Goal: Information Seeking & Learning: Learn about a topic

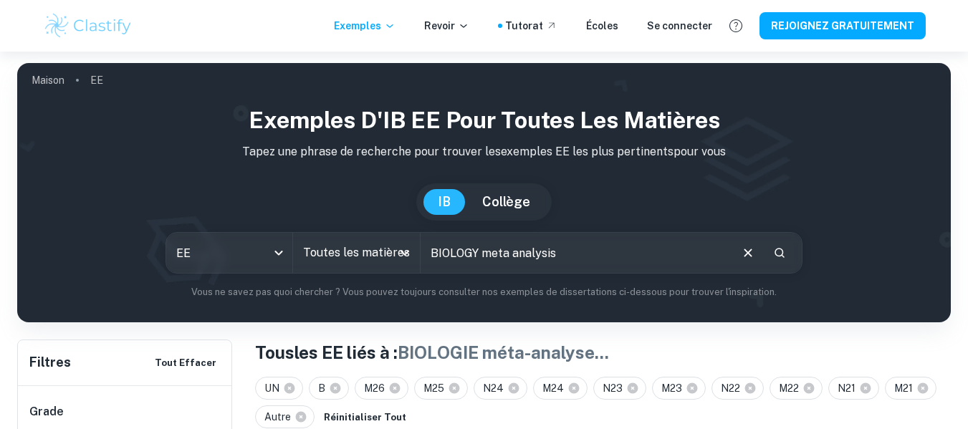
scroll to position [72, 0]
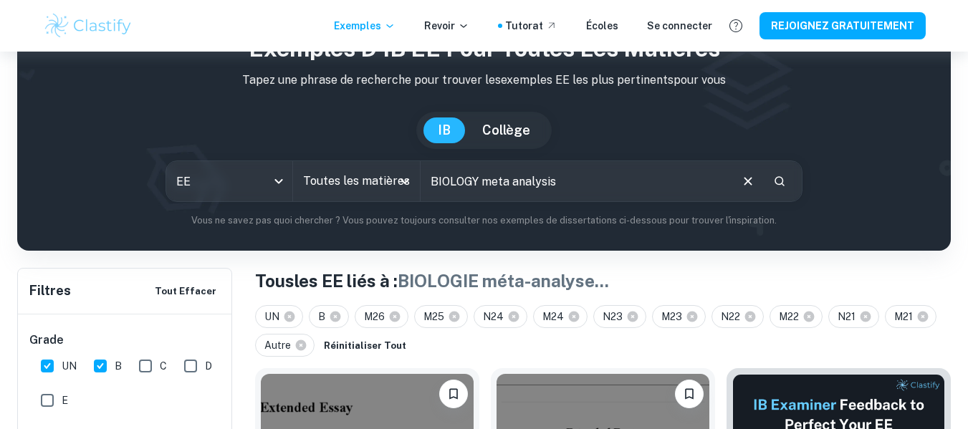
click at [601, 188] on input "BIOLOGY meta analysis" at bounding box center [575, 181] width 309 height 40
click at [400, 177] on icon "Ouvrir" at bounding box center [404, 181] width 17 height 17
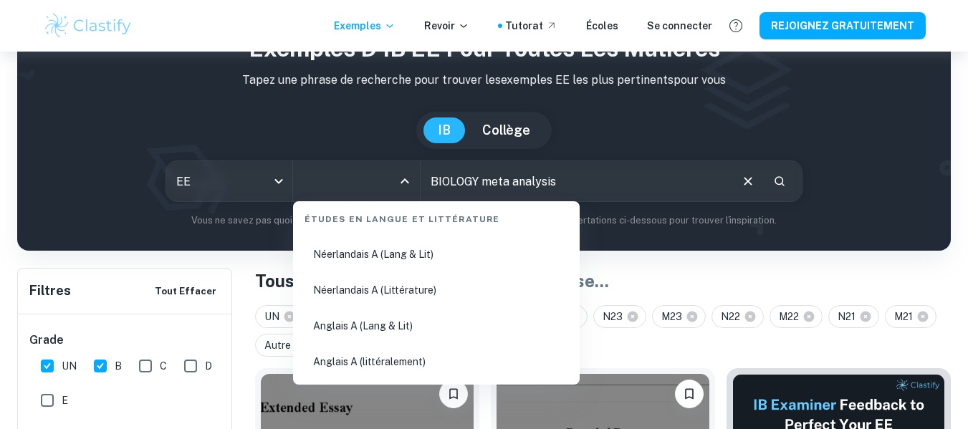
scroll to position [143, 0]
click at [597, 187] on input "BIOLOGY meta analysis" at bounding box center [575, 181] width 309 height 40
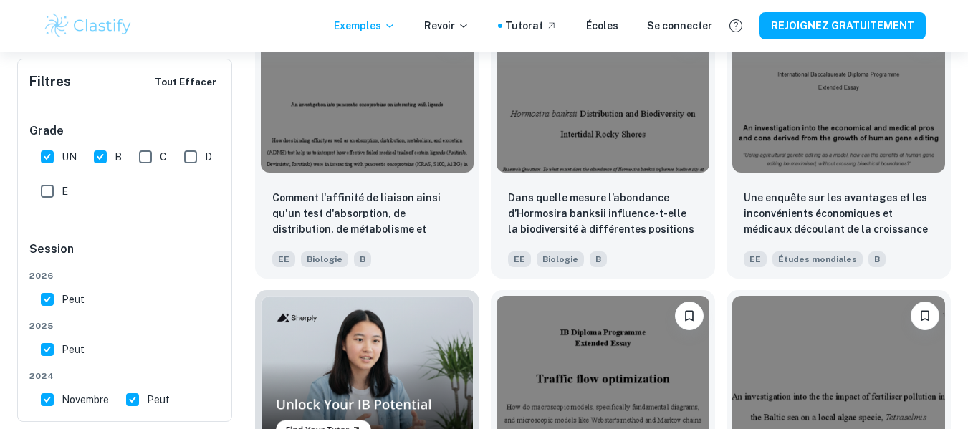
scroll to position [717, 0]
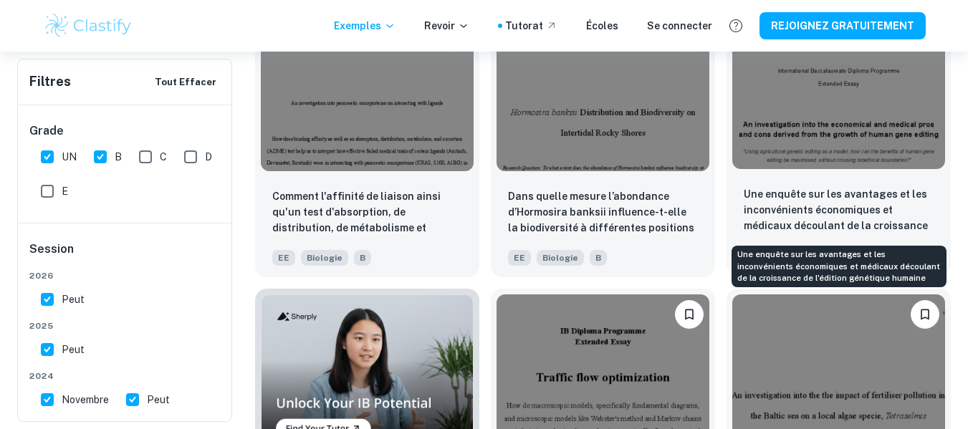
click at [802, 197] on font "Une enquête sur les avantages et les inconvénients économiques et médicaux déco…" at bounding box center [836, 217] width 184 height 59
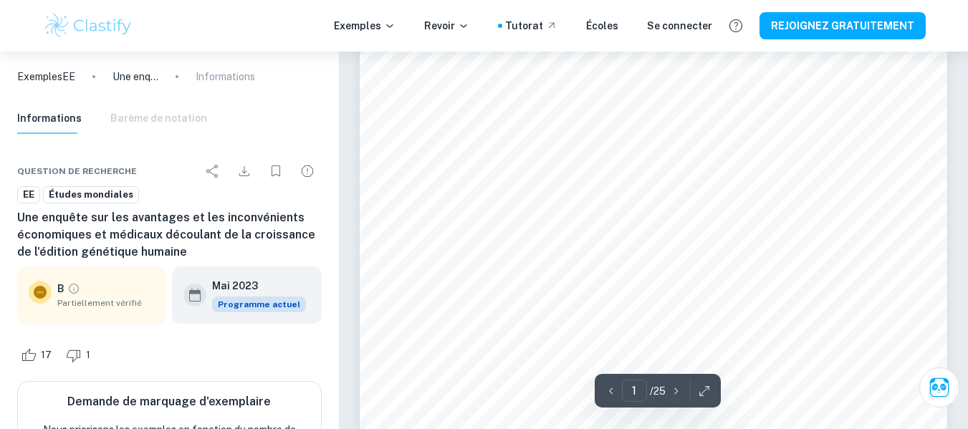
scroll to position [287, 0]
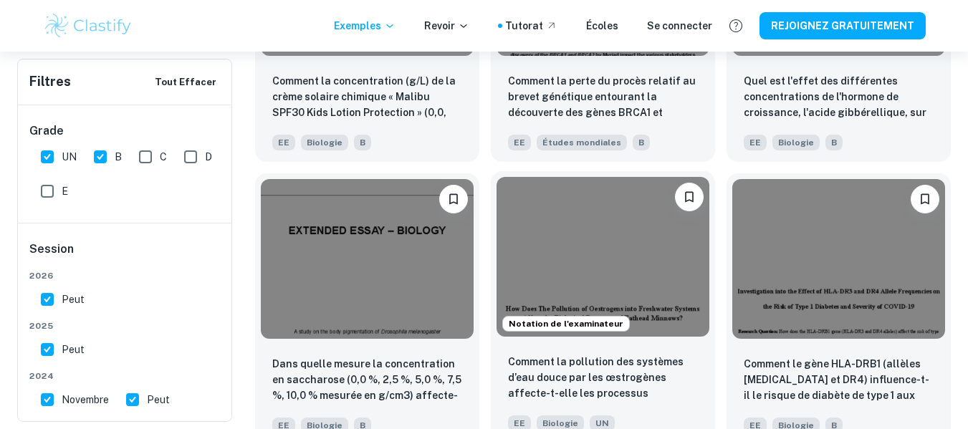
scroll to position [1433, 0]
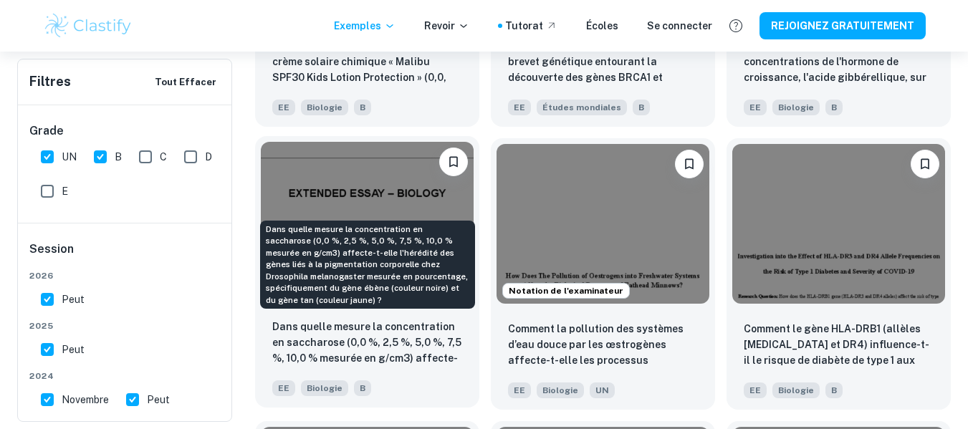
click at [326, 343] on font "Dans quelle mesure la concentration en saccharose (0,0 %, 2,5 %, 5,0 %, 7,5 %, …" at bounding box center [366, 390] width 189 height 138
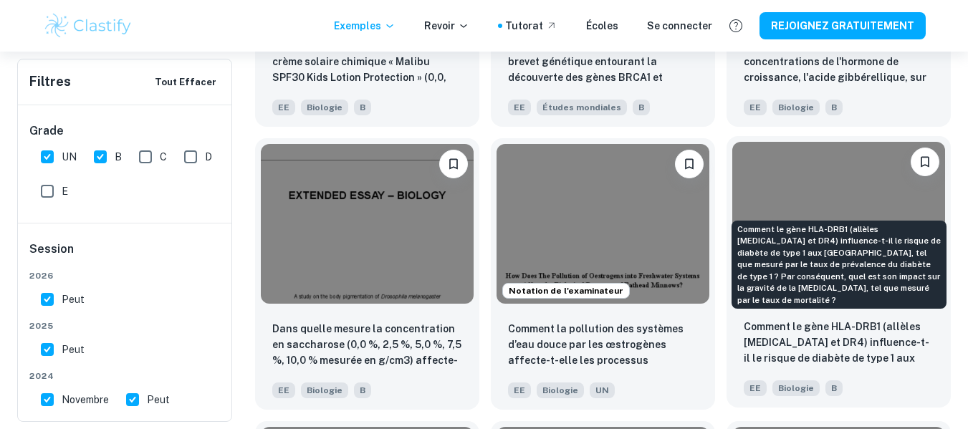
click at [840, 340] on font "Comment le gène HLA-DRB1 (allèles HLA-DR3 et DR4) influence-t-il le risque de d…" at bounding box center [837, 390] width 186 height 138
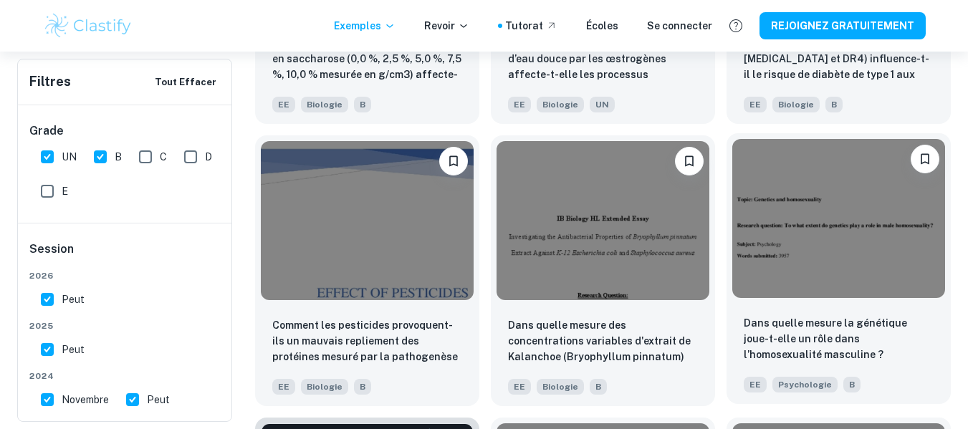
scroll to position [1720, 0]
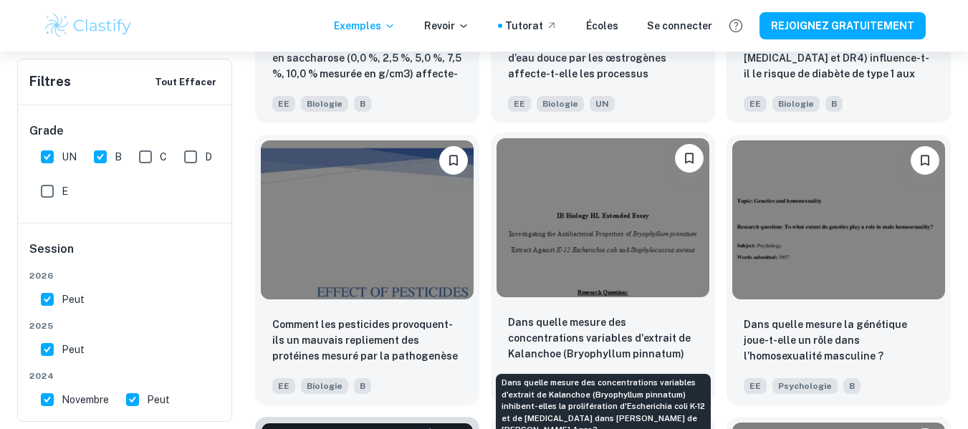
click at [586, 321] on font "Dans quelle mesure des concentrations variables d'extrait de Kalanchoe (Bryophy…" at bounding box center [599, 378] width 183 height 122
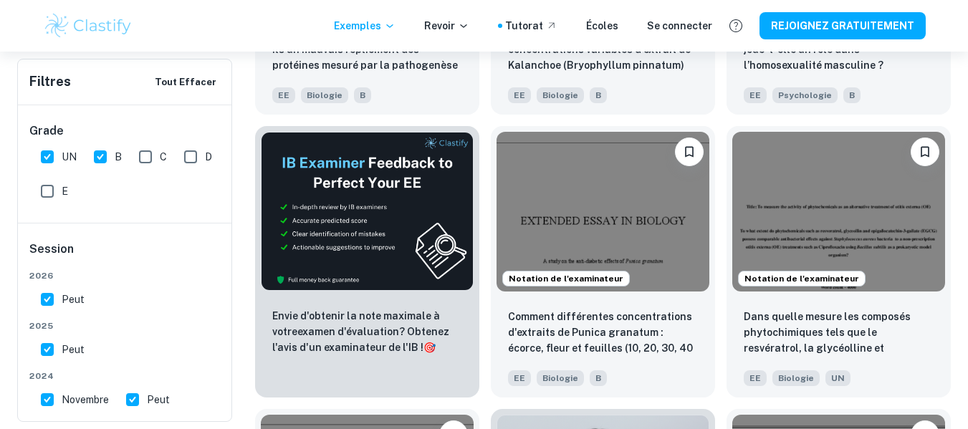
scroll to position [2150, 0]
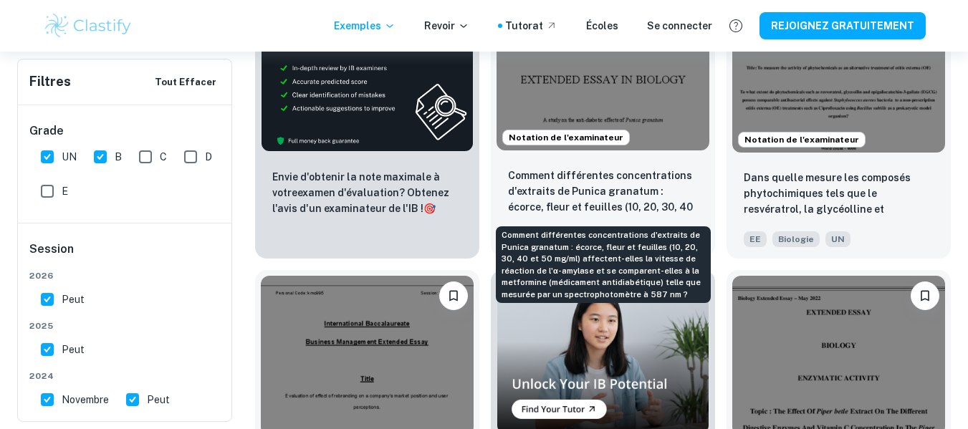
click at [598, 201] on font "Comment différentes concentrations d'extraits de Punica granatum : écorce, fleu…" at bounding box center [603, 239] width 190 height 138
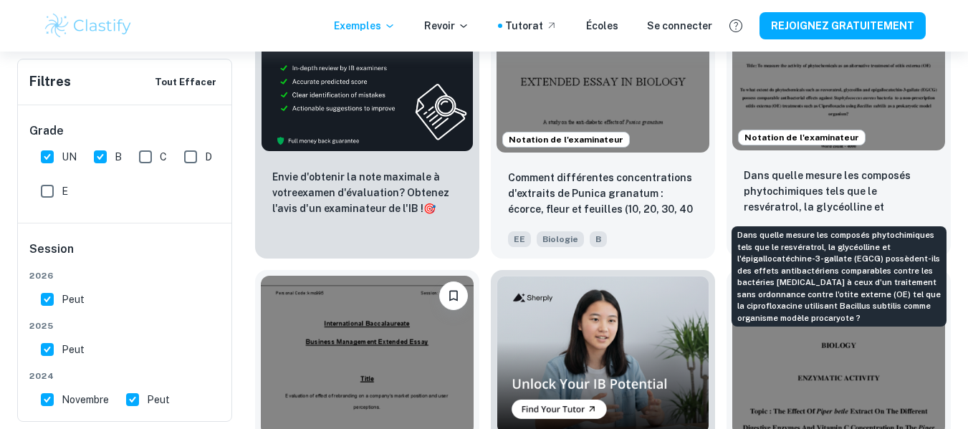
scroll to position [2365, 0]
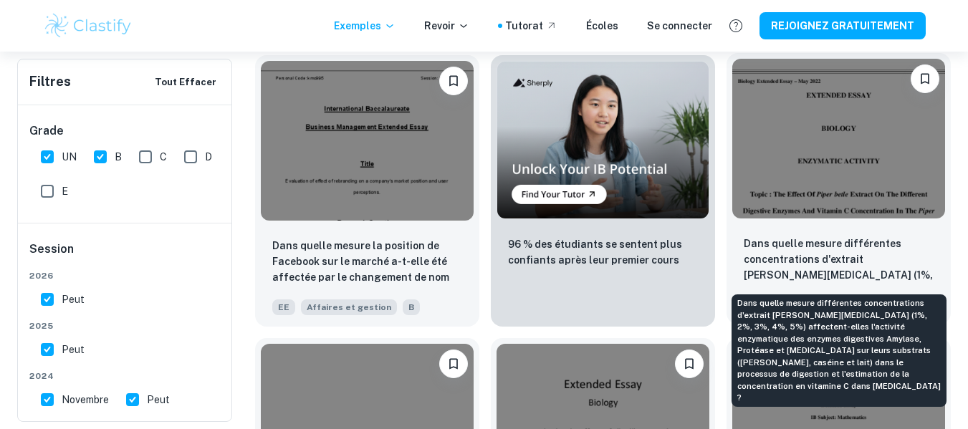
click at [810, 265] on p "Dans quelle mesure différentes concentrations d'extrait de Piper betle (1%, 2%,…" at bounding box center [839, 260] width 190 height 49
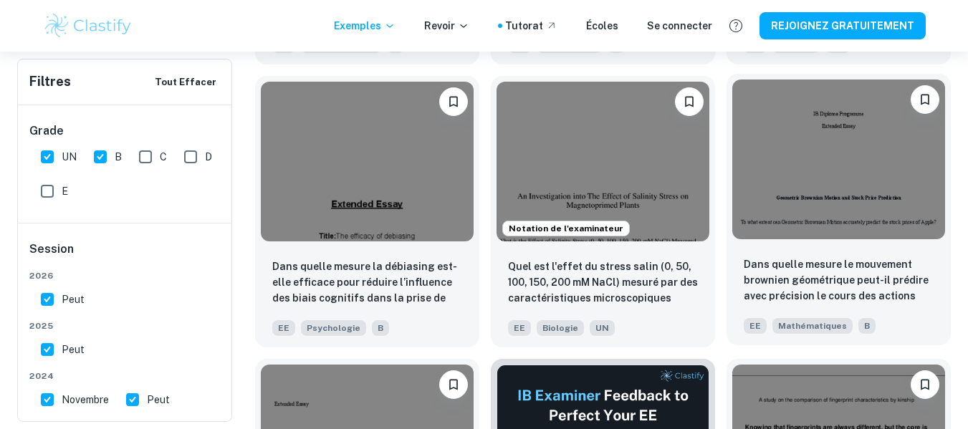
scroll to position [3225, 0]
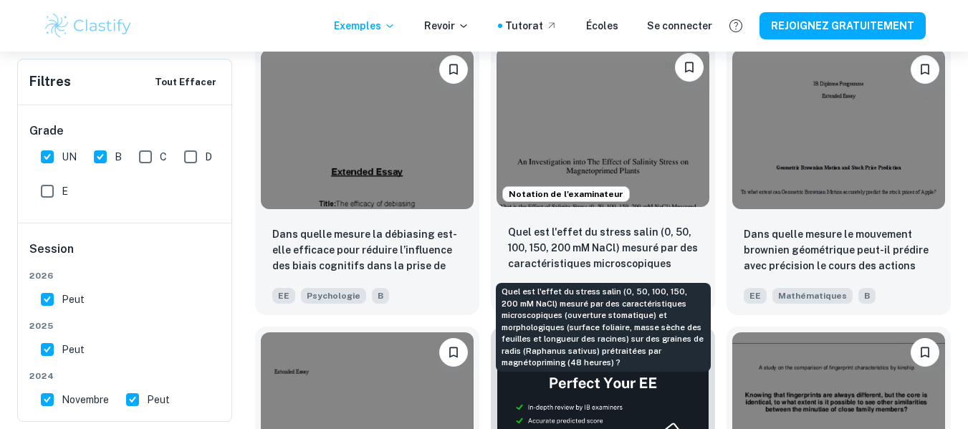
click at [564, 237] on font "Quel est l'effet du stress salin (0, 50, 100, 150, 200 mM NaCl) mesuré par des …" at bounding box center [603, 295] width 190 height 138
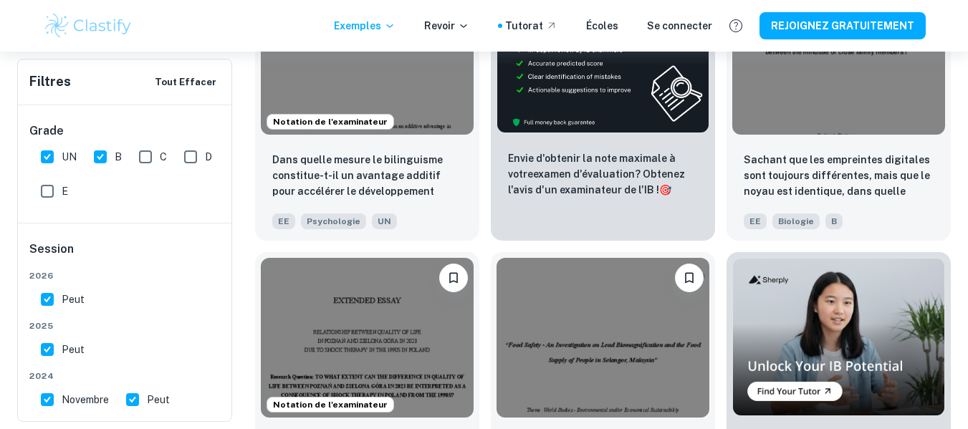
scroll to position [3583, 0]
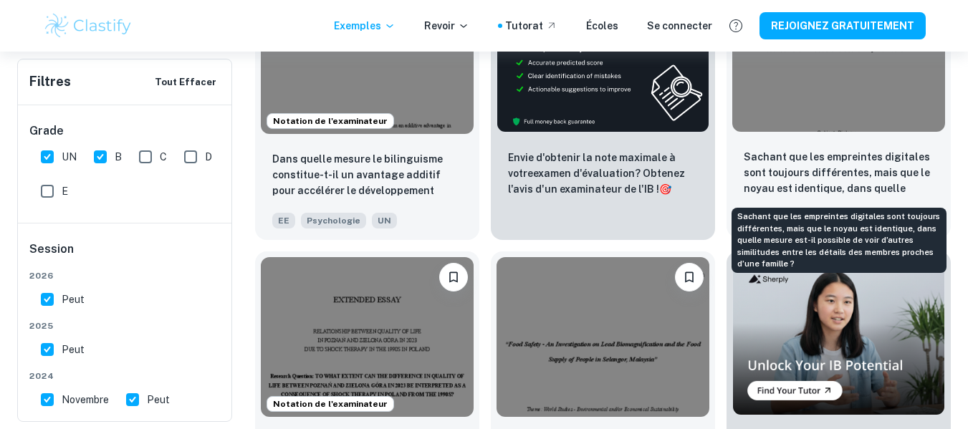
click at [847, 169] on font "Sachant que les empreintes digitales sont toujours différentes, mais que le noy…" at bounding box center [837, 196] width 187 height 90
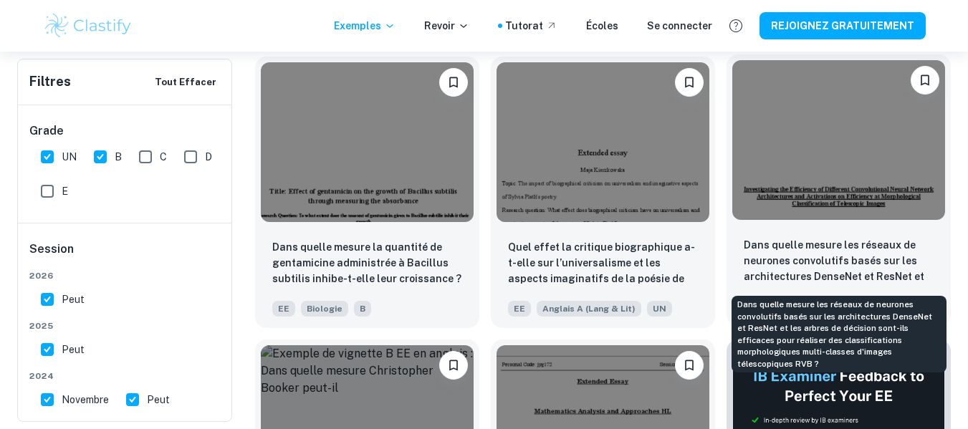
scroll to position [4730, 0]
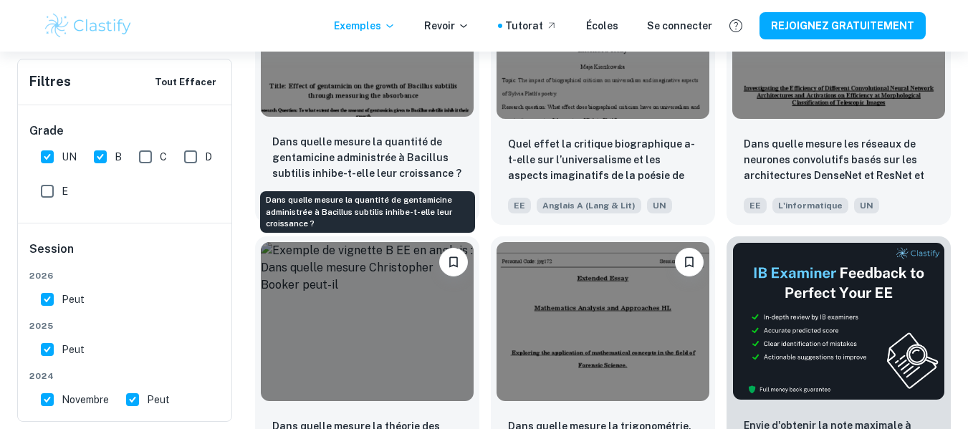
click at [334, 154] on font "Dans quelle mesure la quantité de gentamicine administrée à Bacillus subtilis i…" at bounding box center [366, 157] width 189 height 43
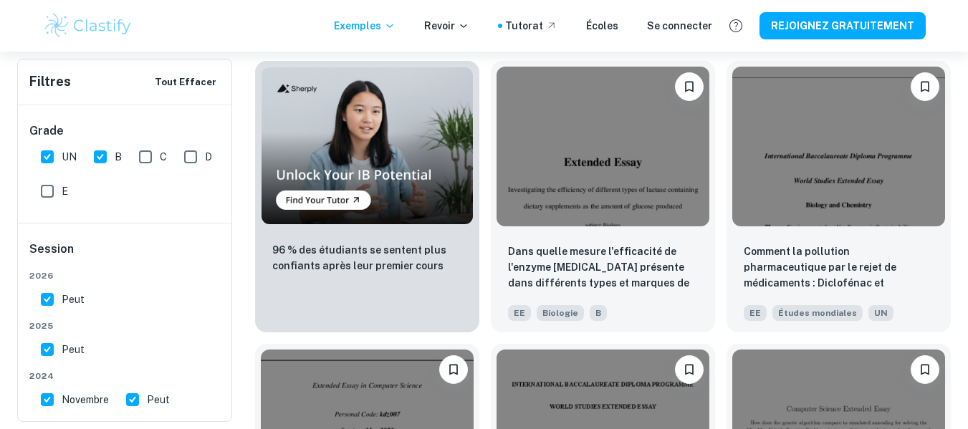
scroll to position [5519, 0]
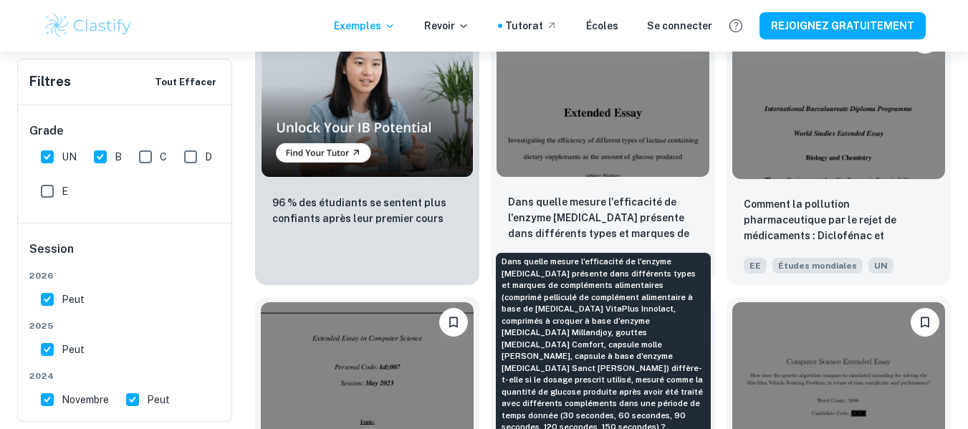
click at [566, 205] on font "Dans quelle mesure l'efficacité de l'enzyme lactase présente dans différents ty…" at bounding box center [603, 351] width 190 height 311
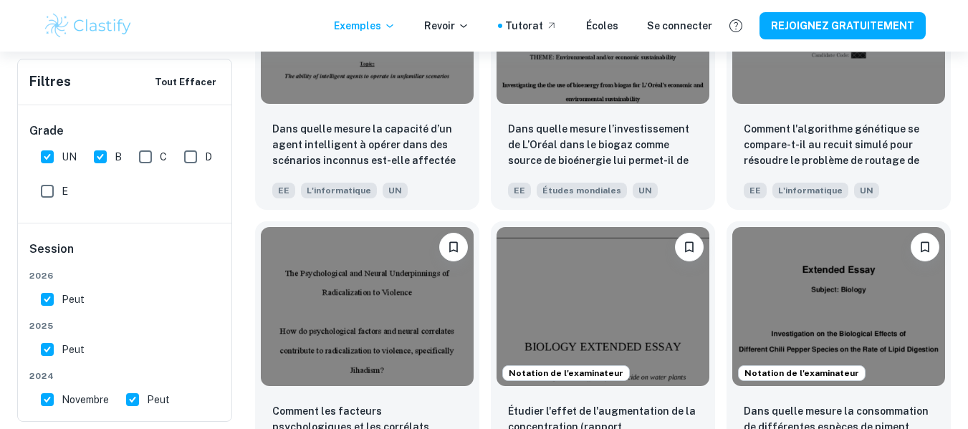
scroll to position [6092, 0]
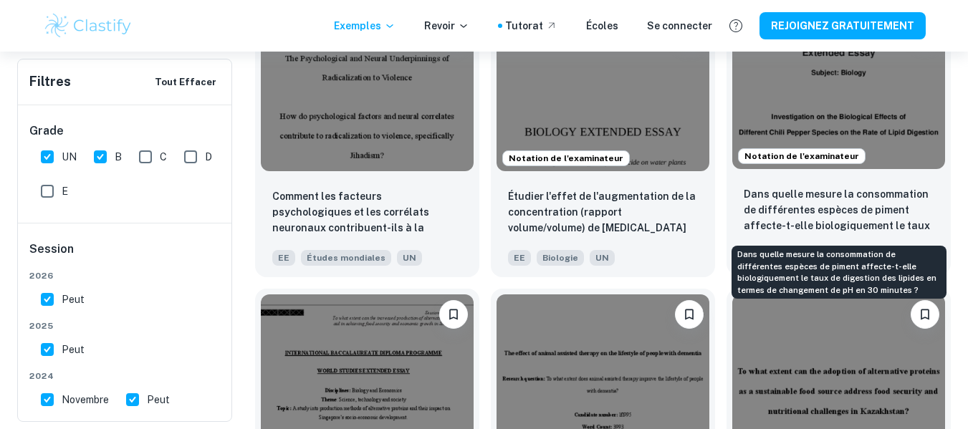
click at [828, 192] on font "Dans quelle mesure la consommation de différentes espèces de piment affecte-t-e…" at bounding box center [837, 225] width 186 height 75
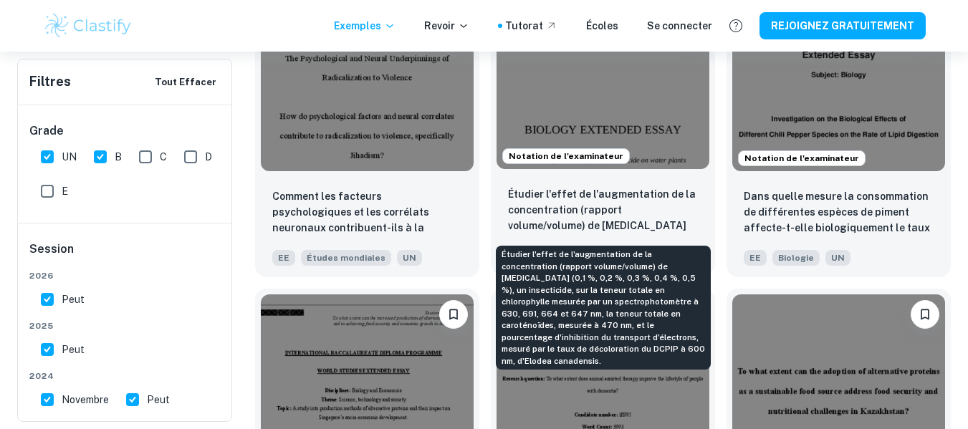
click at [593, 218] on p "Étudier l'effet de l'augmentation de la concentration (rapport volume/volume) d…" at bounding box center [603, 210] width 190 height 49
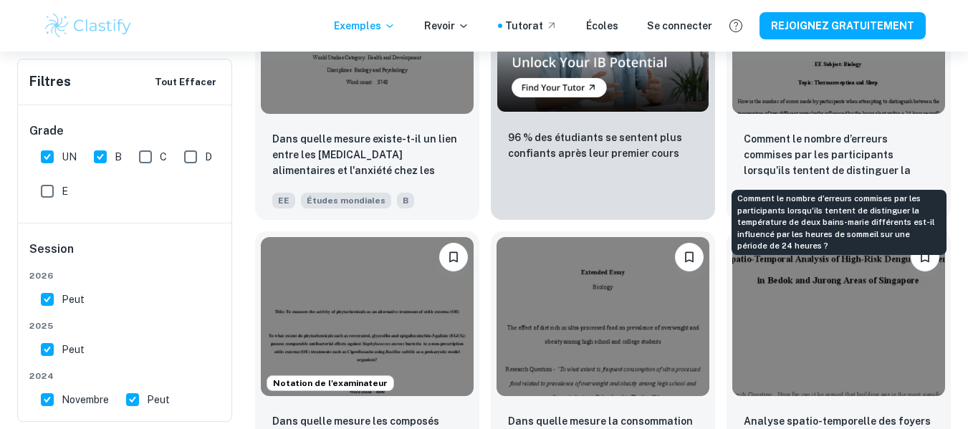
scroll to position [7024, 0]
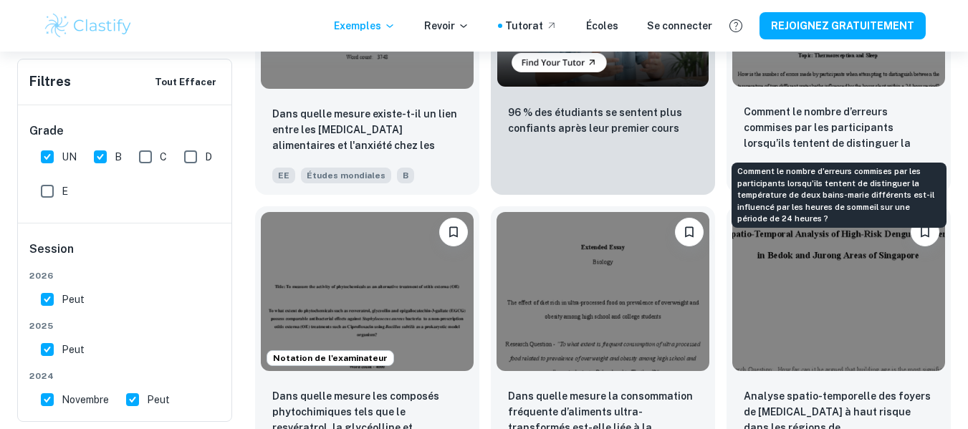
click at [789, 125] on font "Comment le nombre d’erreurs commises par les participants lorsqu’ils tentent de…" at bounding box center [836, 159] width 185 height 106
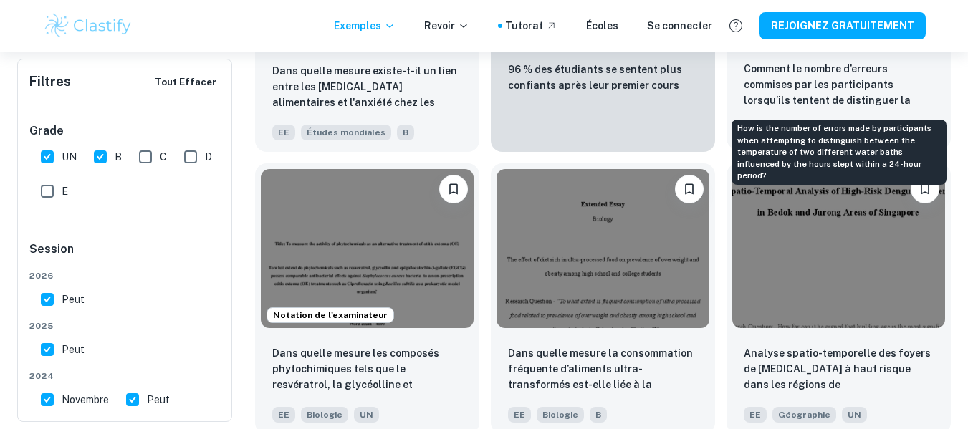
scroll to position [7310, 0]
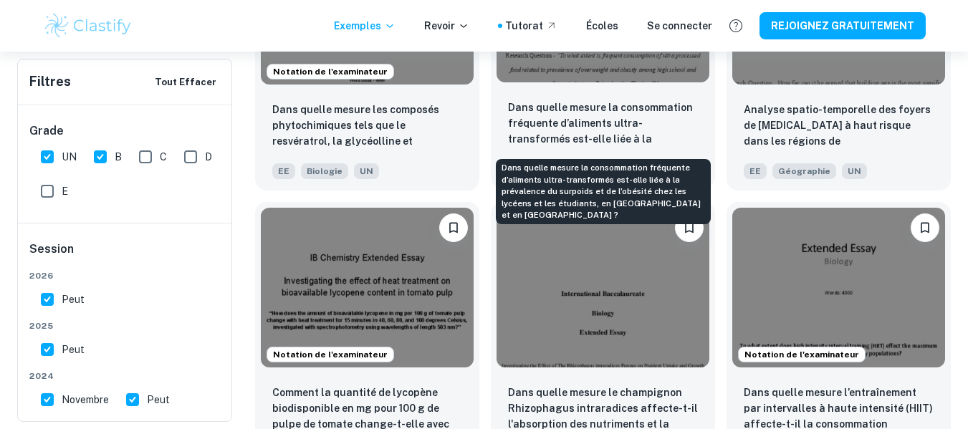
click at [595, 121] on font "Dans quelle mesure la consommation fréquente d’aliments ultra-transformés est-e…" at bounding box center [601, 155] width 186 height 106
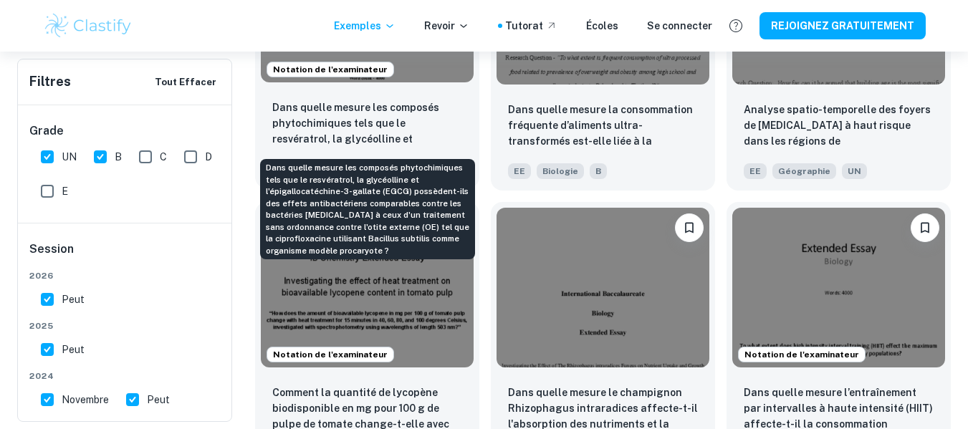
click at [353, 129] on font "Dans quelle mesure les composés phytochimiques tels que le resvératrol, la glyc…" at bounding box center [365, 194] width 186 height 185
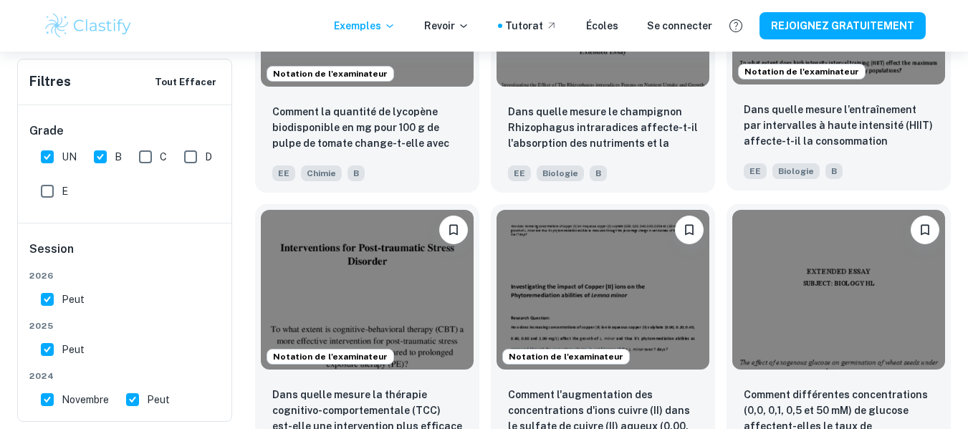
scroll to position [7740, 0]
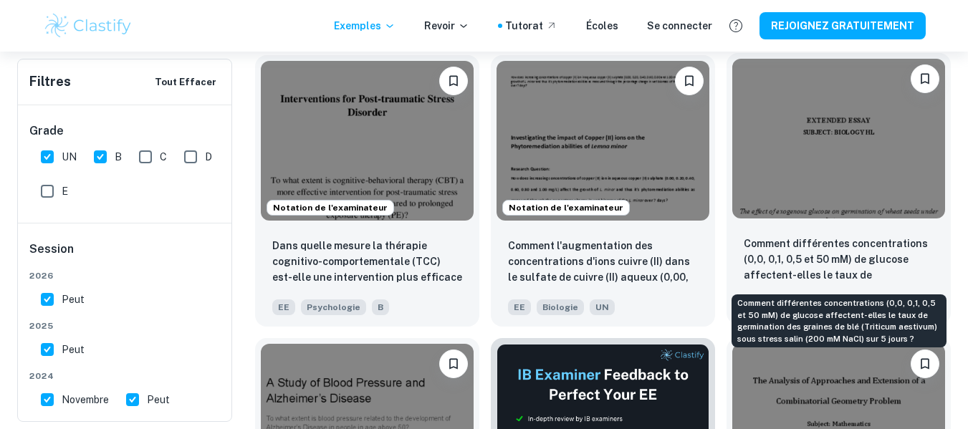
click at [834, 254] on font "Comment différentes concentrations (0,0, 0,1, 0,5 et 50 mM) de glucose affecten…" at bounding box center [836, 283] width 184 height 90
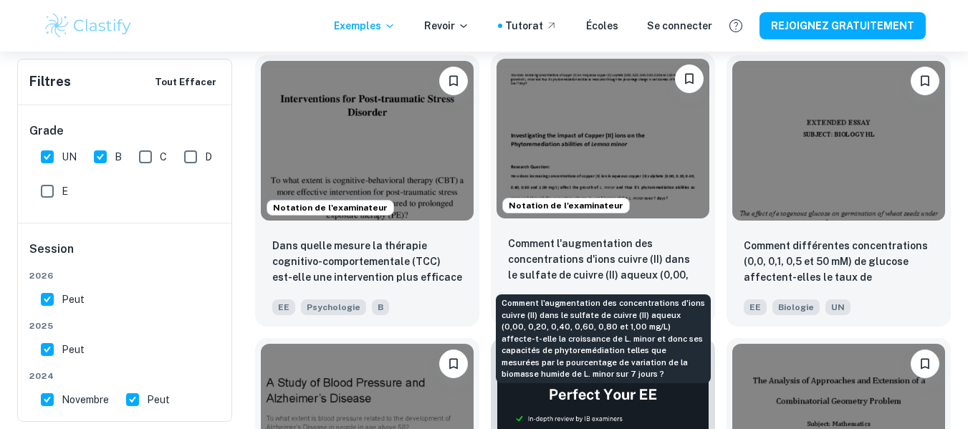
click at [568, 257] on font "Comment l'augmentation des concentrations d'ions cuivre (II) dans le sulfate de…" at bounding box center [603, 314] width 190 height 153
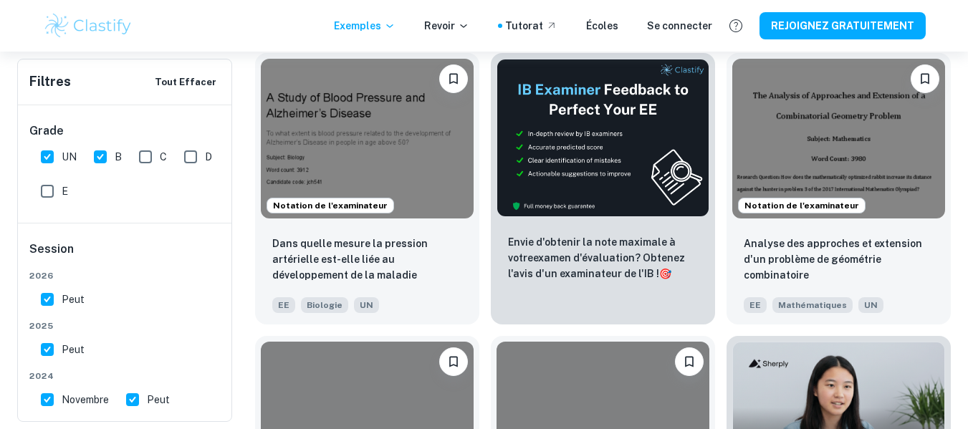
scroll to position [8027, 0]
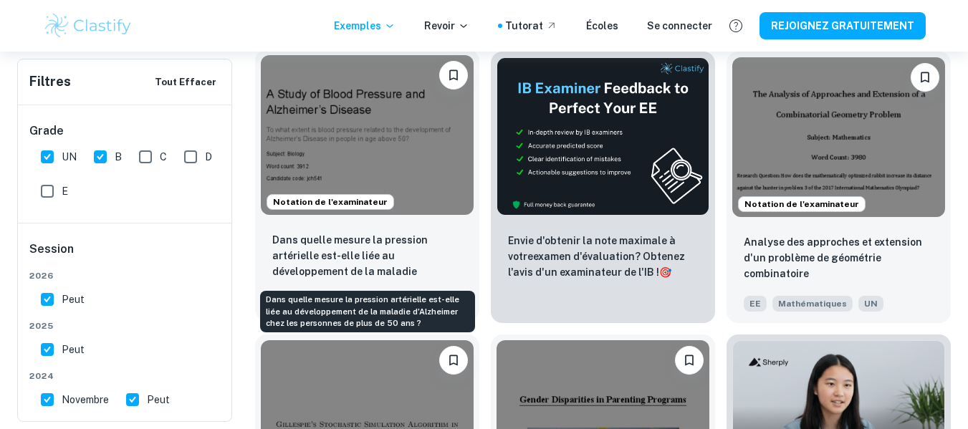
click at [290, 243] on font "Dans quelle mesure la pression artérielle est-elle liée au développement de la …" at bounding box center [356, 271] width 169 height 75
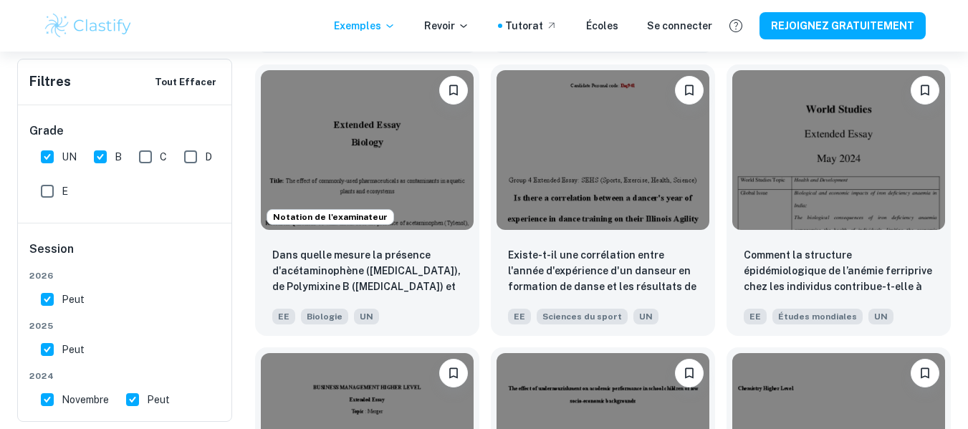
scroll to position [8672, 0]
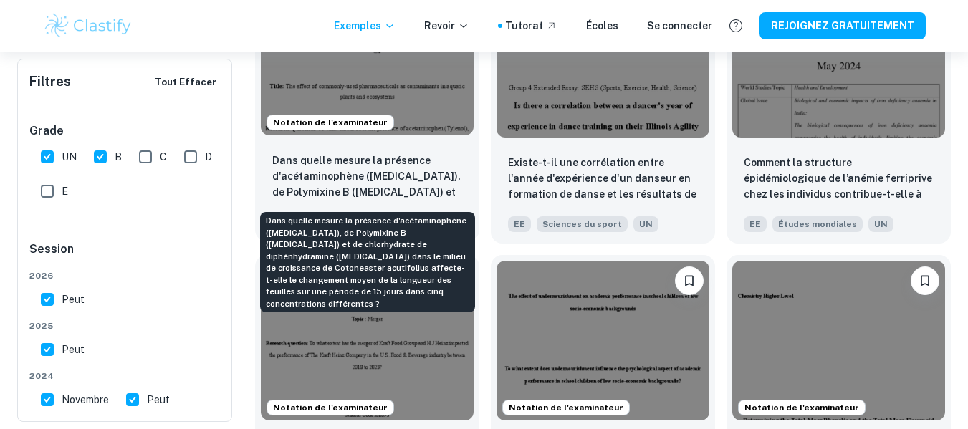
click at [319, 180] on font "Dans quelle mesure la présence d'acétaminophène (Tylenol), de Polymixine B (Pol…" at bounding box center [367, 231] width 190 height 153
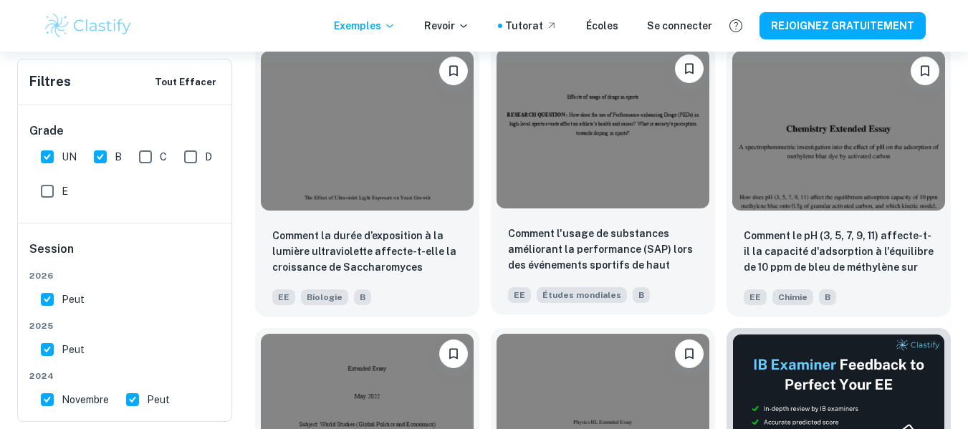
scroll to position [9174, 0]
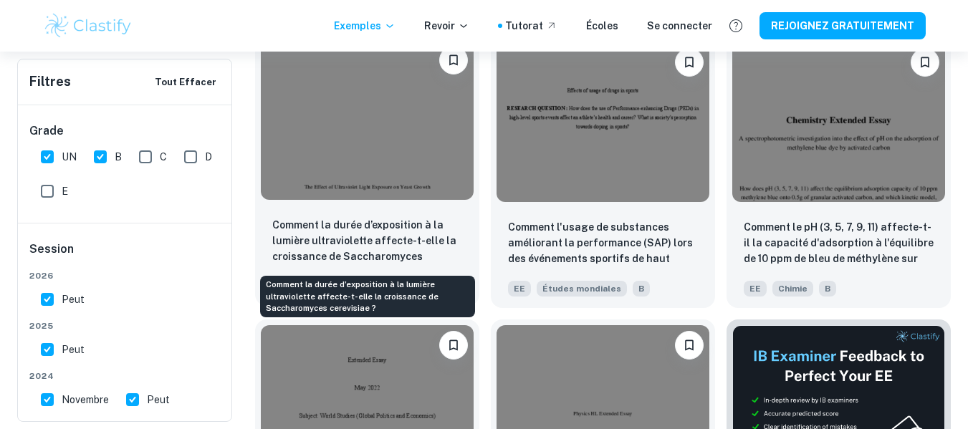
click at [340, 238] on font "Comment la durée d’exposition à la lumière ultraviolette affecte-t-elle la croi…" at bounding box center [364, 248] width 184 height 59
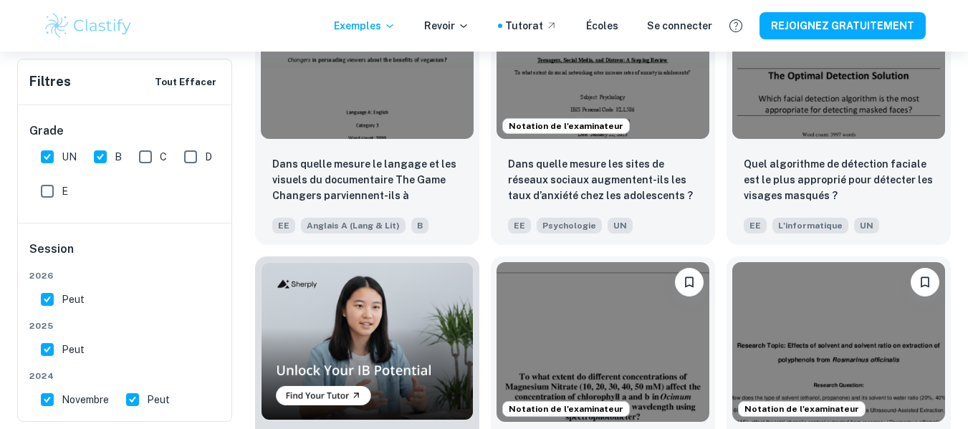
scroll to position [10034, 0]
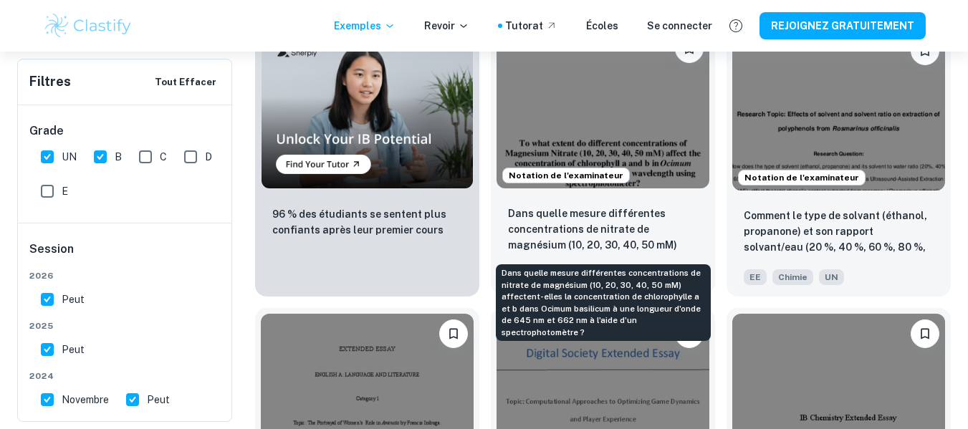
click at [557, 225] on font "Dans quelle mesure différentes concentrations de nitrate de magnésium (10, 20, …" at bounding box center [596, 269] width 176 height 122
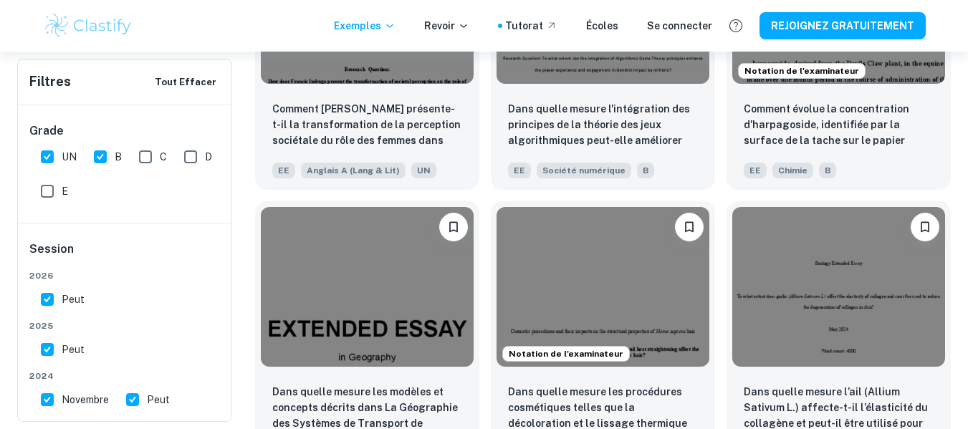
scroll to position [10607, 0]
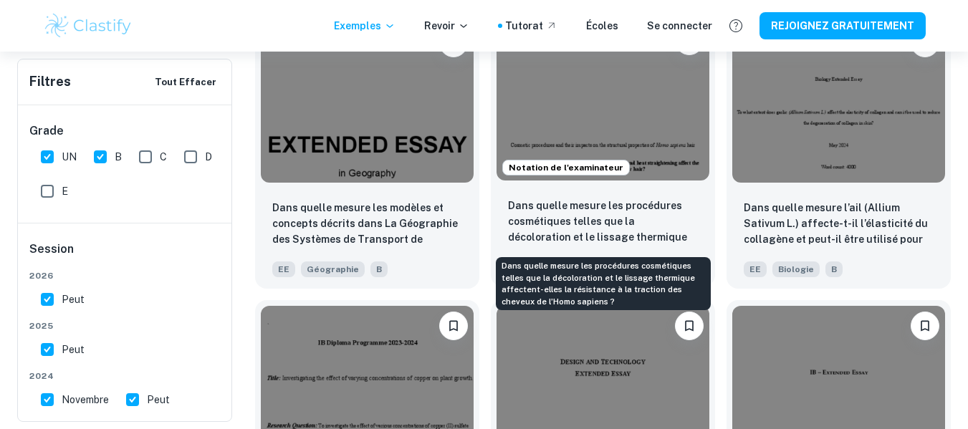
click at [546, 201] on font "Dans quelle mesure les procédures cosmétiques telles que la décoloration et le …" at bounding box center [597, 245] width 179 height 90
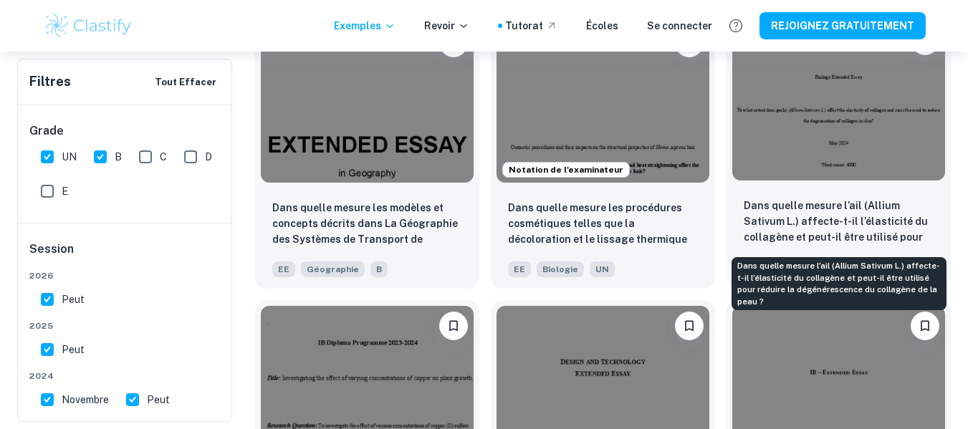
click at [854, 226] on font "Dans quelle mesure l’ail (Allium Sativum L.) affecte-t-il l’élasticité du colla…" at bounding box center [836, 237] width 184 height 75
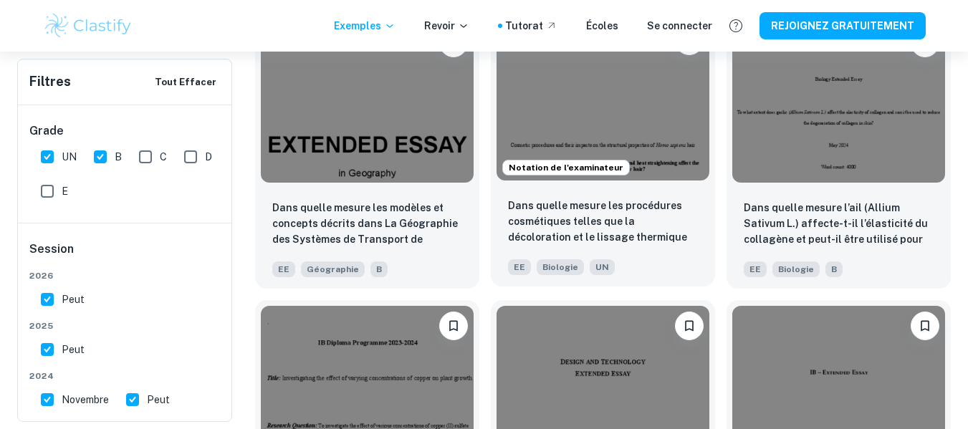
scroll to position [10934, 0]
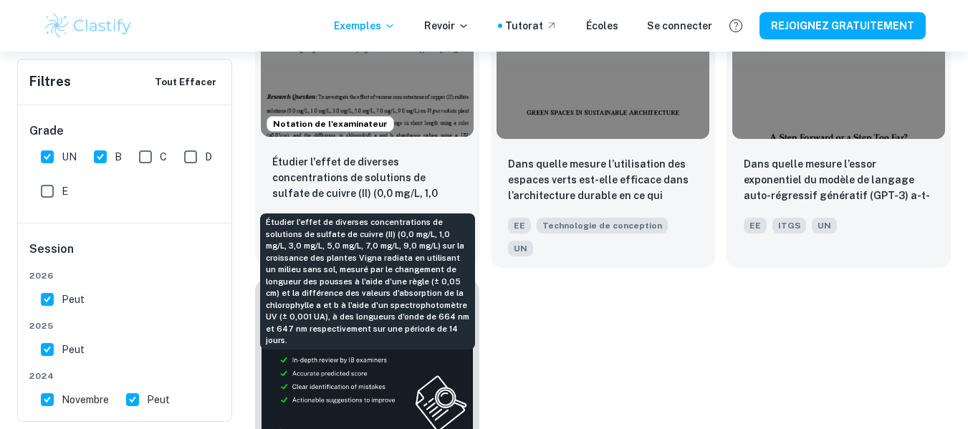
click at [333, 161] on font "Étudier l'effet de diverses concentrations de solutions de sulfate de cuivre (I…" at bounding box center [366, 272] width 188 height 232
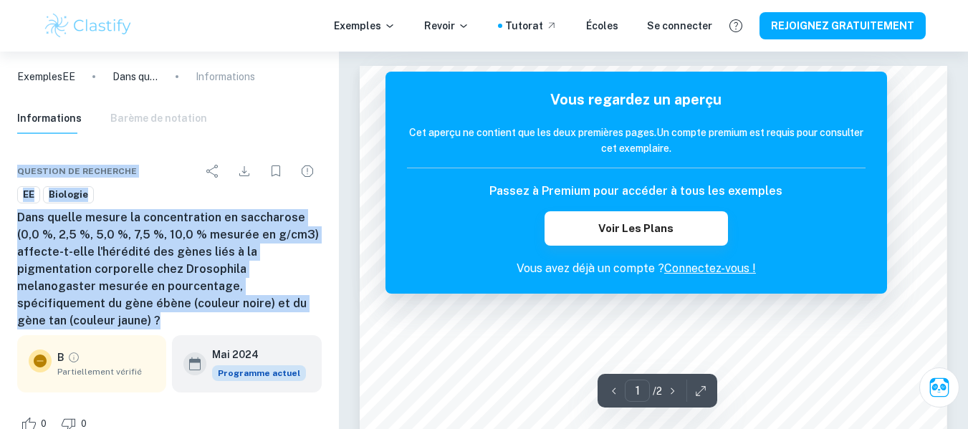
drag, startPoint x: 18, startPoint y: 167, endPoint x: 237, endPoint y: 298, distance: 254.9
click at [237, 298] on div "Question de recherche EE Biologie Dans quelle mesure la concentration en saccha…" at bounding box center [169, 381] width 339 height 483
copy div "Question de recherche EE Biologie Dans quelle mesure la concentration en saccha…"
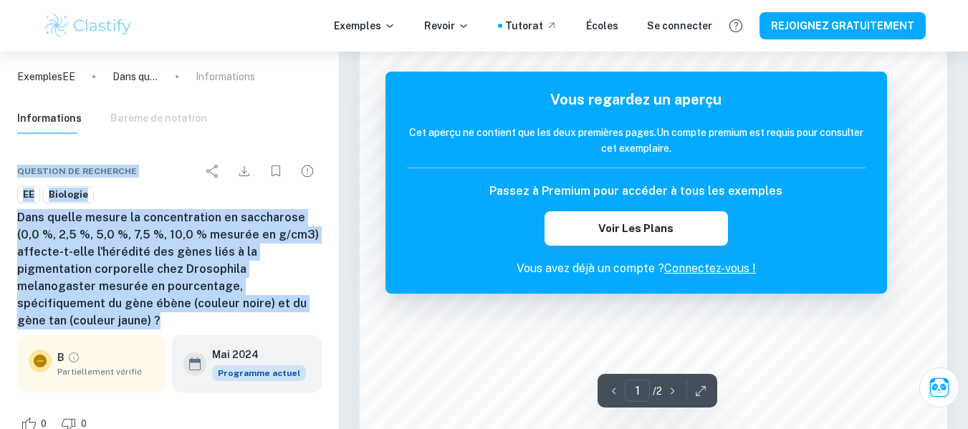
scroll to position [1075, 0]
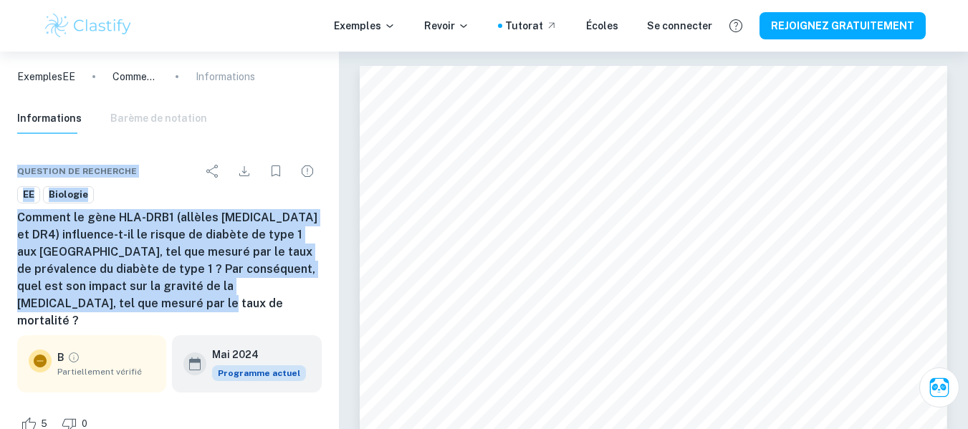
drag, startPoint x: 17, startPoint y: 168, endPoint x: 99, endPoint y: 302, distance: 157.6
click at [99, 302] on div "Question de recherche EE Biologie Comment le gène HLA-DRB1 (allèles HLA-DR3 et …" at bounding box center [169, 381] width 339 height 483
copy div "Question de recherche EE Biologie Comment le gène HLA-DRB1 (allèles HLA-DR3 et …"
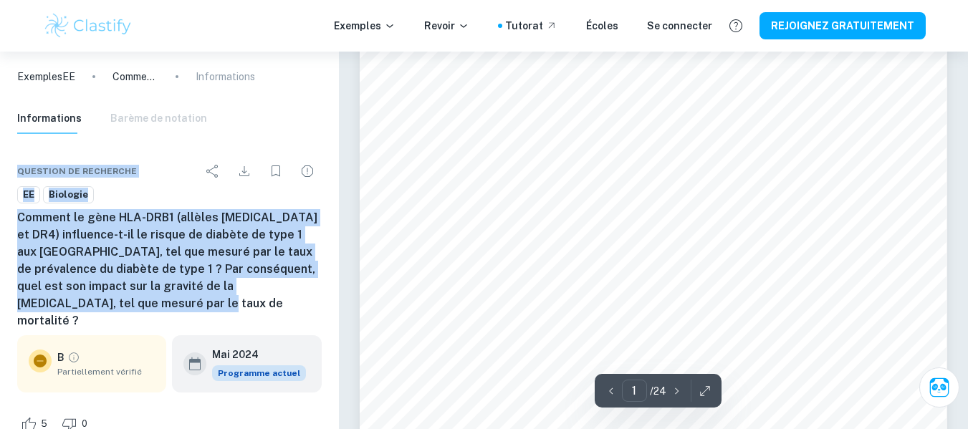
scroll to position [215, 0]
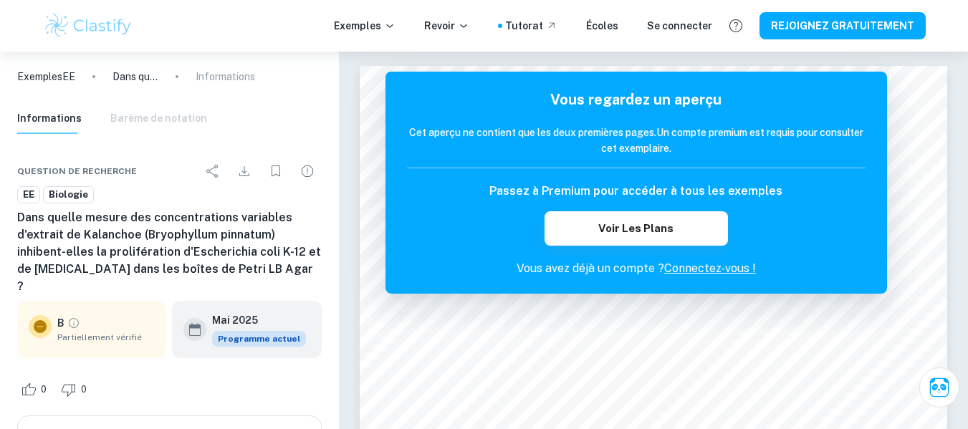
drag, startPoint x: 18, startPoint y: 167, endPoint x: 34, endPoint y: 282, distance: 116.5
click at [34, 282] on div "Question de recherche EE Biologie Dans quelle mesure des concentrations variabl…" at bounding box center [169, 364] width 339 height 449
copy div "Question de recherche EE Biologie Dans quelle mesure des concentrations variabl…"
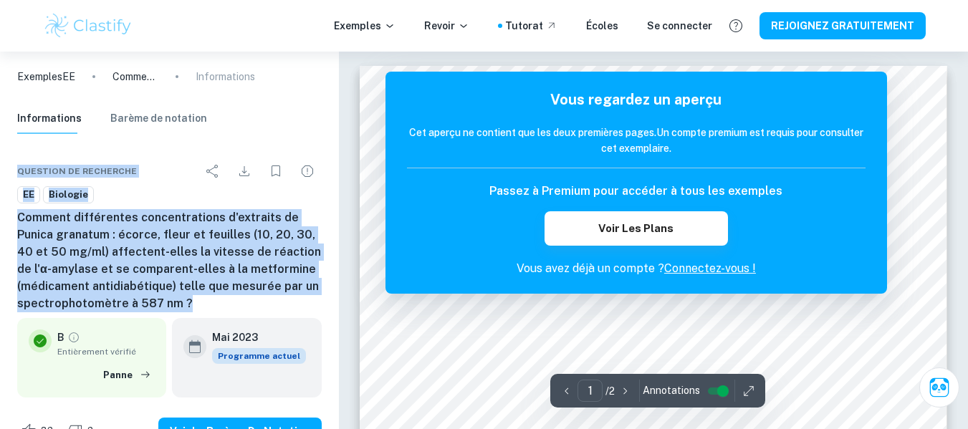
drag, startPoint x: 19, startPoint y: 166, endPoint x: 206, endPoint y: 303, distance: 231.8
copy div "Question de recherche EE Biologie Comment différentes concentrations d'extraits…"
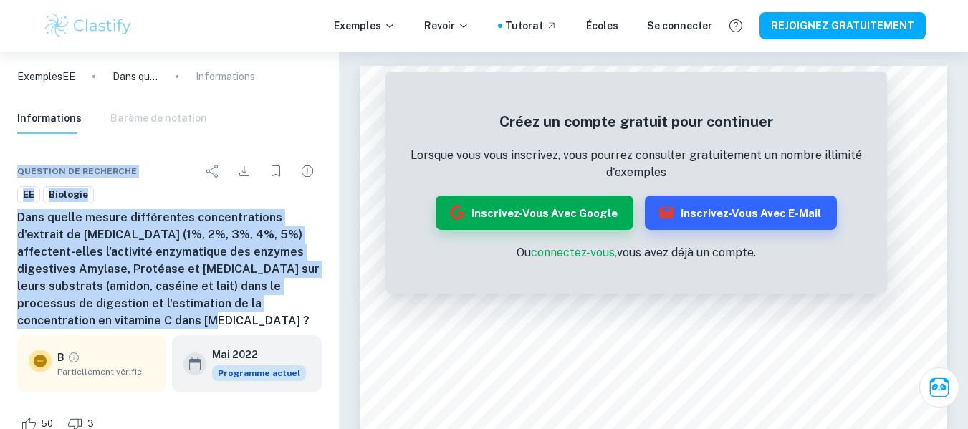
drag, startPoint x: 16, startPoint y: 168, endPoint x: 283, endPoint y: 305, distance: 299.7
click at [283, 305] on div "Question de recherche EE Biologie Dans quelle mesure différentes concentrations…" at bounding box center [169, 381] width 339 height 483
copy div "Question de recherche EE Biologie Dans quelle mesure différentes concentrations…"
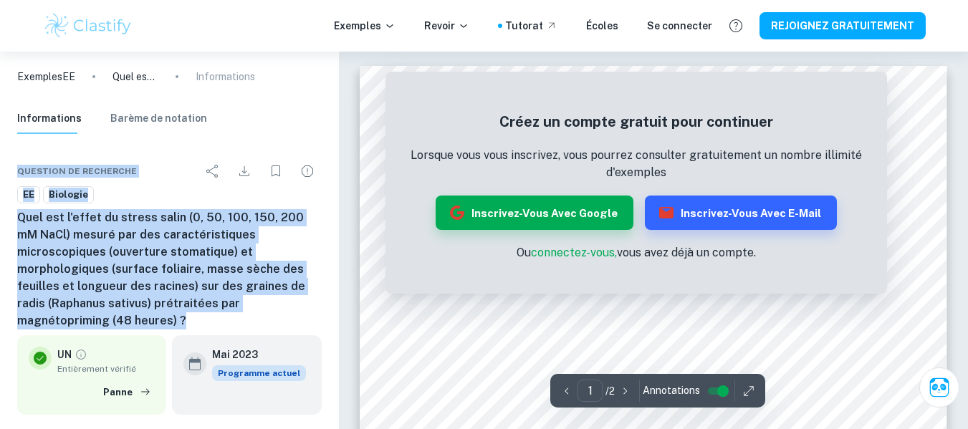
drag, startPoint x: 17, startPoint y: 171, endPoint x: 278, endPoint y: 301, distance: 291.3
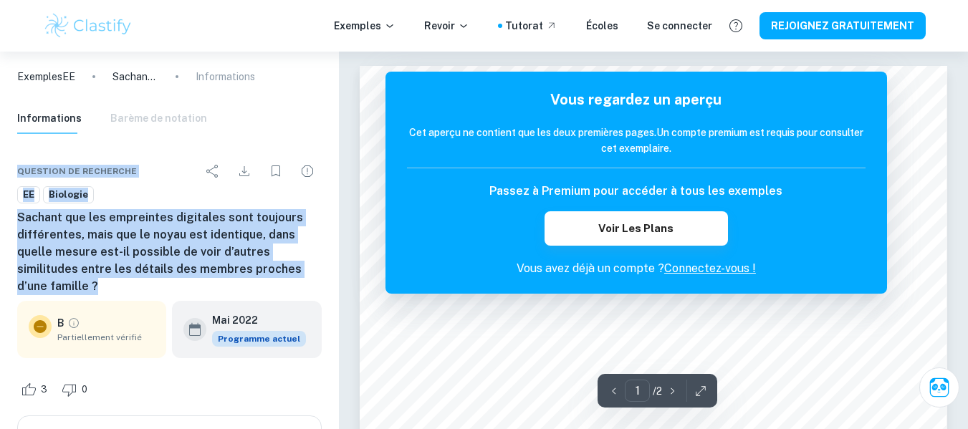
drag, startPoint x: 19, startPoint y: 167, endPoint x: 279, endPoint y: 267, distance: 278.6
click at [279, 267] on div "Question de recherche EE Biologie Sachant que les empreintes digitales sont tou…" at bounding box center [169, 364] width 339 height 449
copy div "Question de recherche EE Biologie Sachant que les empreintes digitales sont tou…"
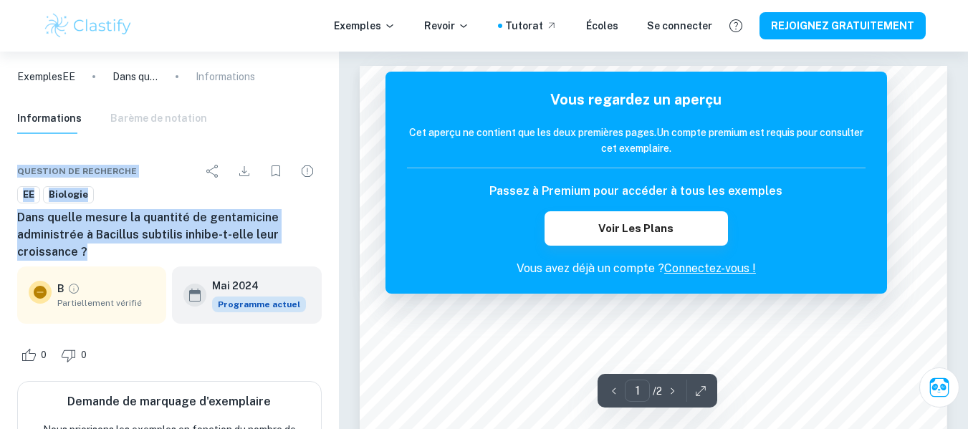
drag, startPoint x: 19, startPoint y: 169, endPoint x: 94, endPoint y: 256, distance: 114.8
click at [94, 256] on div "Question de recherche EE Biologie Dans quelle mesure la quantité de gentamicine…" at bounding box center [169, 347] width 339 height 414
copy div "Question de recherche EE Biologie Dans quelle mesure la quantité de gentamicine…"
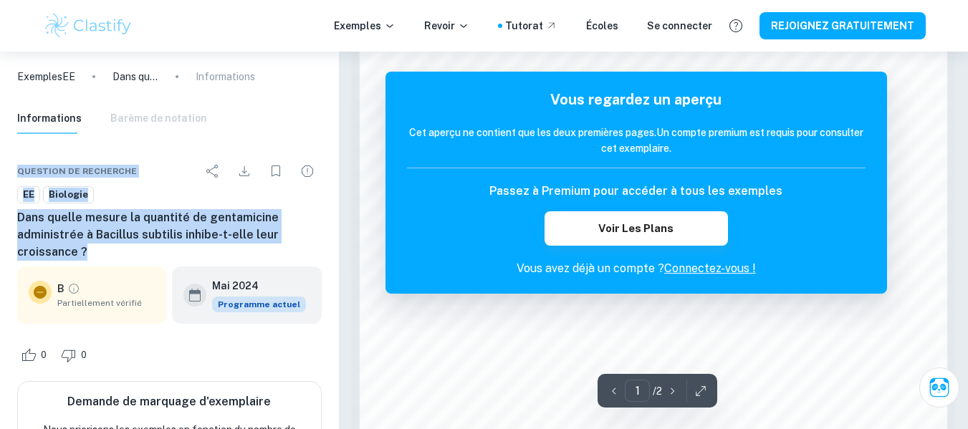
scroll to position [1003, 0]
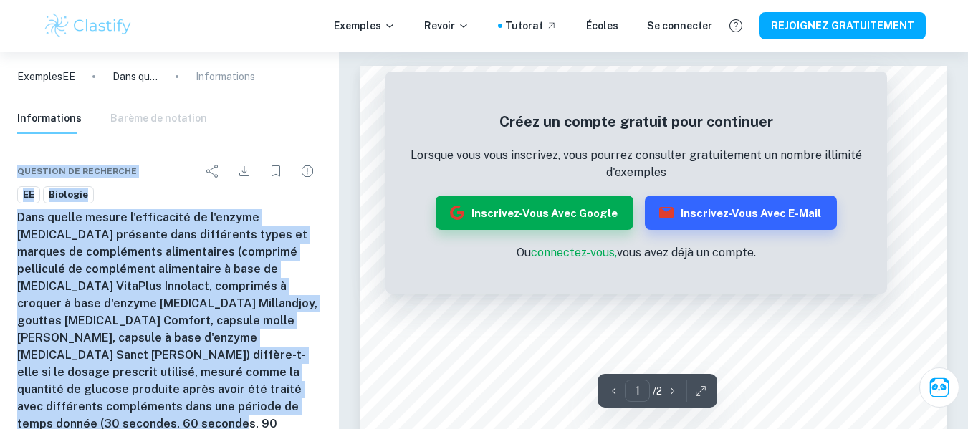
drag, startPoint x: 20, startPoint y: 171, endPoint x: 193, endPoint y: 406, distance: 291.7
copy div "Question de recherche EE Biologie Dans quelle mesure l'efficacité de l'enzyme […"
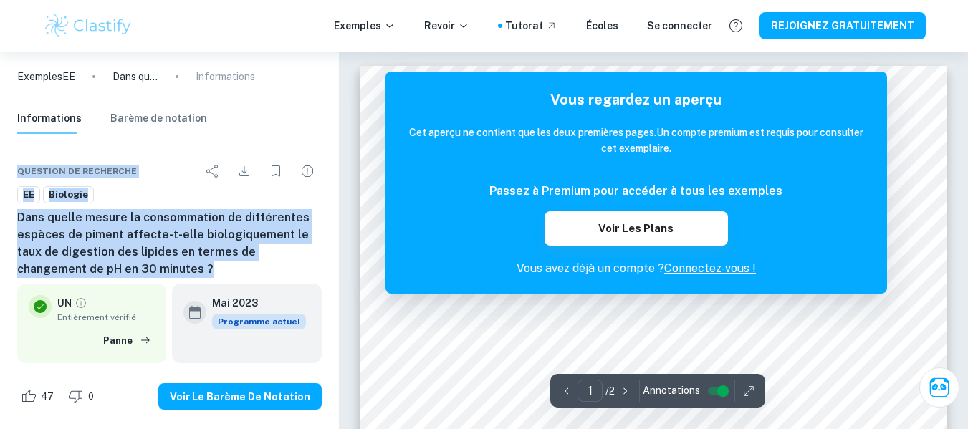
drag, startPoint x: 19, startPoint y: 168, endPoint x: 120, endPoint y: 261, distance: 137.0
copy div "Question de recherche EE Biologie Dans quelle mesure la consommation de différe…"
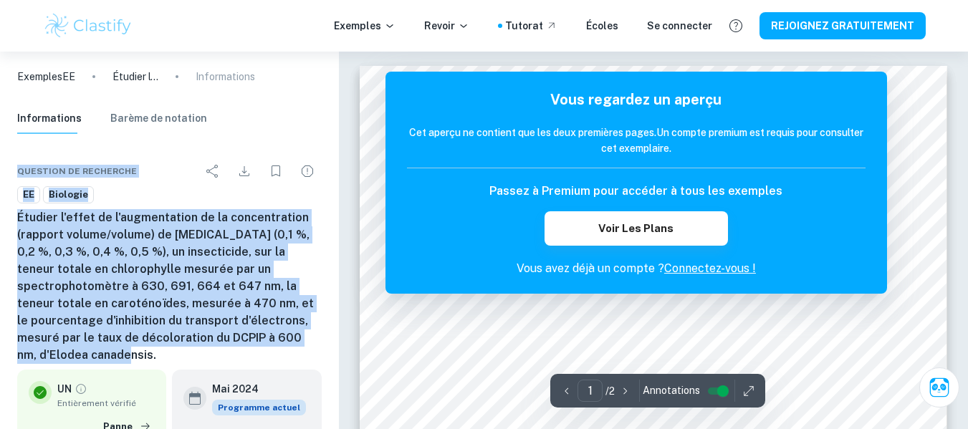
drag, startPoint x: 18, startPoint y: 168, endPoint x: 310, endPoint y: 335, distance: 336.7
copy div "Question de recherche EE Biologie Étudier l'effet de l'augmentation de la conce…"
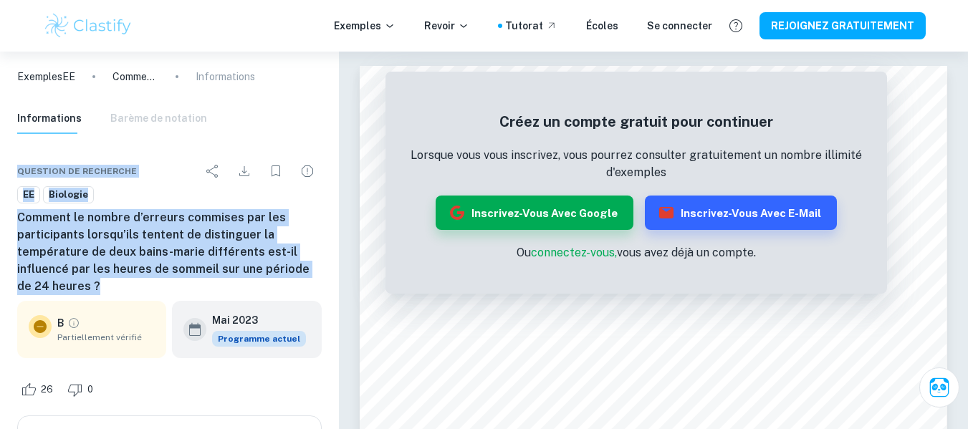
drag, startPoint x: 18, startPoint y: 170, endPoint x: 75, endPoint y: 219, distance: 75.7
click at [92, 291] on div "Question de recherche EE Biologie Comment le nombre d’erreurs commises par les …" at bounding box center [169, 364] width 339 height 449
copy div "Question de recherche EE Biologie Comment le nombre d’erreurs commises par les …"
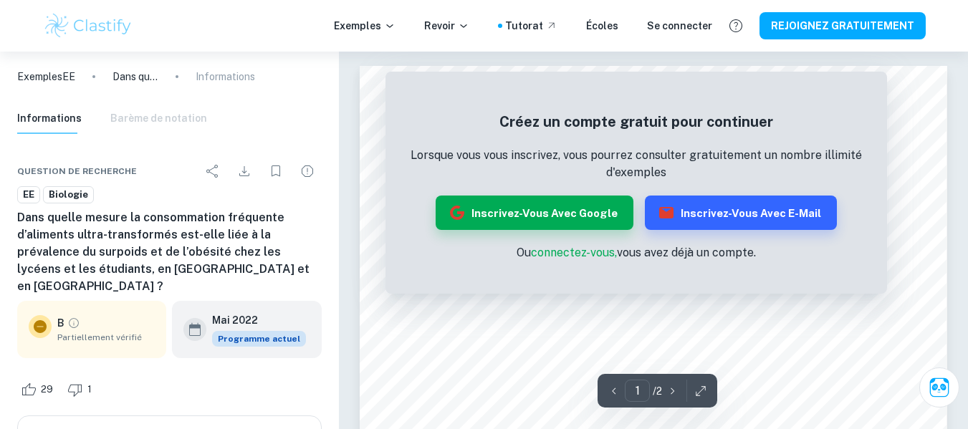
click at [21, 165] on span "Question de recherche" at bounding box center [77, 171] width 120 height 13
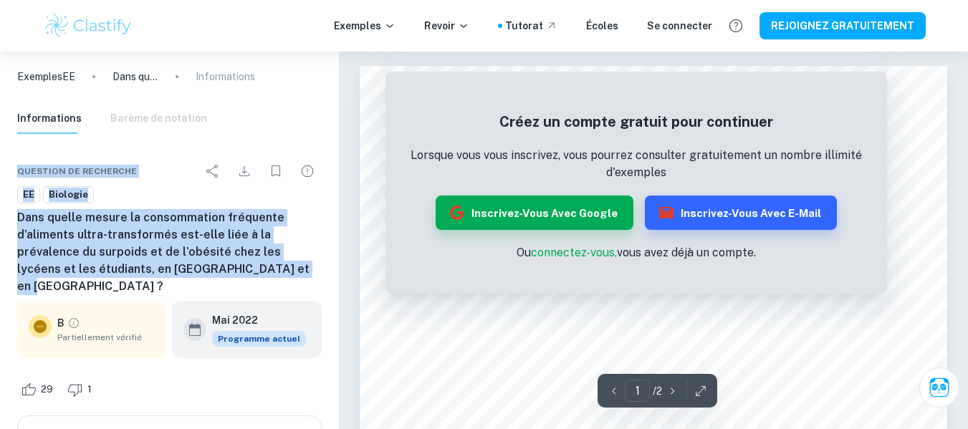
drag, startPoint x: 19, startPoint y: 170, endPoint x: 249, endPoint y: 272, distance: 250.9
click at [249, 272] on div "Question de recherche EE Biologie Dans quelle mesure la consommation fréquente …" at bounding box center [169, 364] width 339 height 449
copy div "Question de recherche EE Biologie Dans quelle mesure la consommation fréquente …"
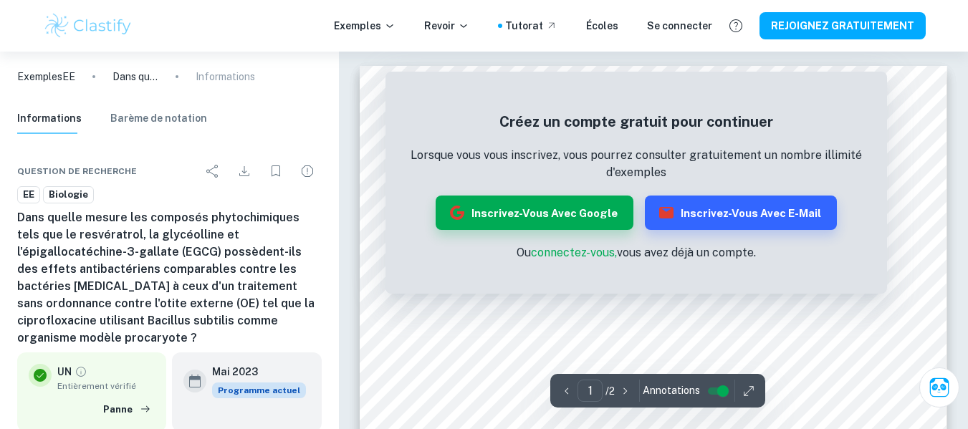
drag, startPoint x: 18, startPoint y: 168, endPoint x: 321, endPoint y: 320, distance: 338.8
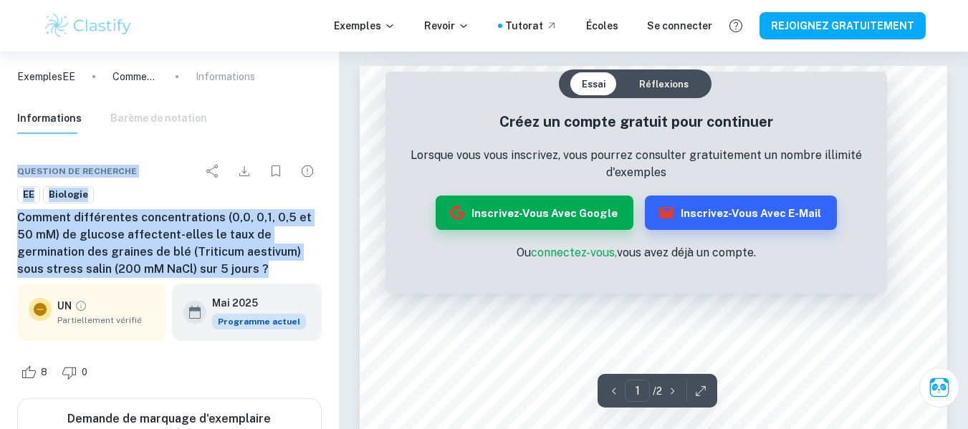
drag, startPoint x: 19, startPoint y: 171, endPoint x: 166, endPoint y: 264, distance: 174.0
click at [166, 264] on div "Question de recherche EE Biologie Comment différentes concentrations (0,0, 0,1,…" at bounding box center [169, 355] width 339 height 431
copy div "Question de recherche EE Biologie Comment différentes concentrations (0,0, 0,1,…"
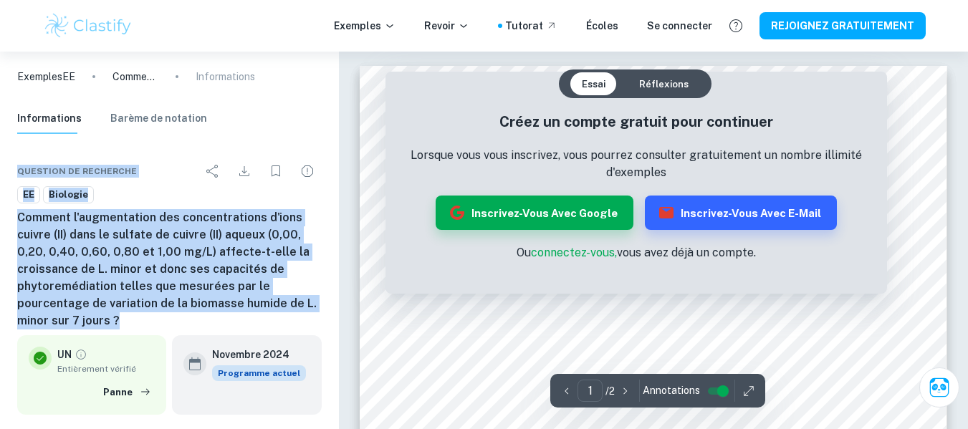
drag, startPoint x: 21, startPoint y: 174, endPoint x: 125, endPoint y: 312, distance: 173.0
copy div "Question de recherche EE Biologie Comment l'augmentation des concentrations d'i…"
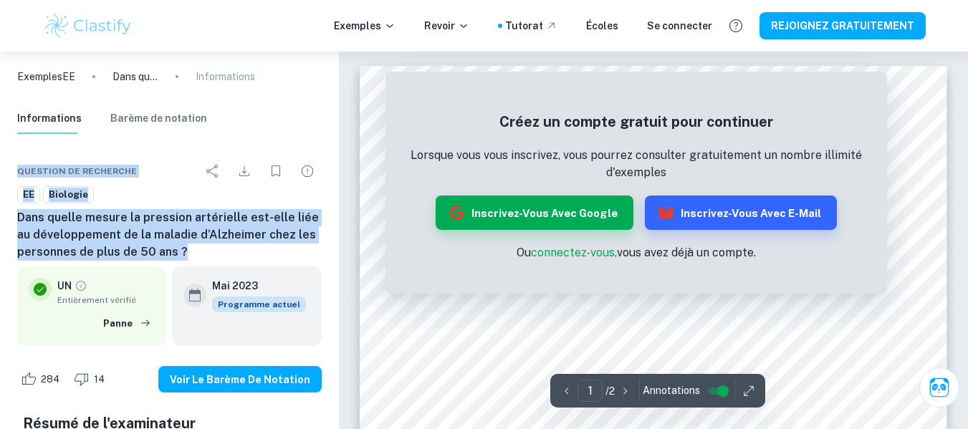
drag, startPoint x: 19, startPoint y: 168, endPoint x: 183, endPoint y: 254, distance: 185.0
copy div "Question de recherche EE Biologie Dans quelle mesure la pression artérielle est…"
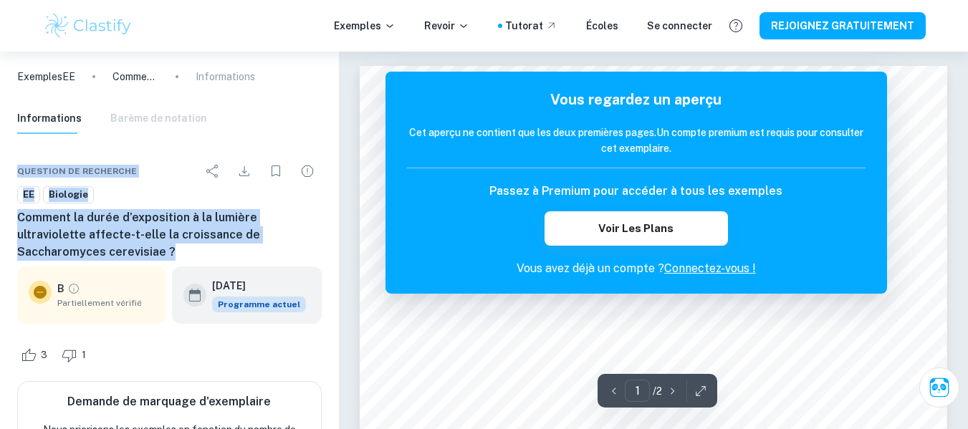
drag, startPoint x: 18, startPoint y: 168, endPoint x: 108, endPoint y: 252, distance: 123.7
click at [108, 252] on div "Question de recherche EE Biologie Comment la durée d’exposition à la lumière ul…" at bounding box center [169, 347] width 339 height 414
copy div "Question de recherche EE Biologie Comment la durée d’exposition à la lumière ul…"
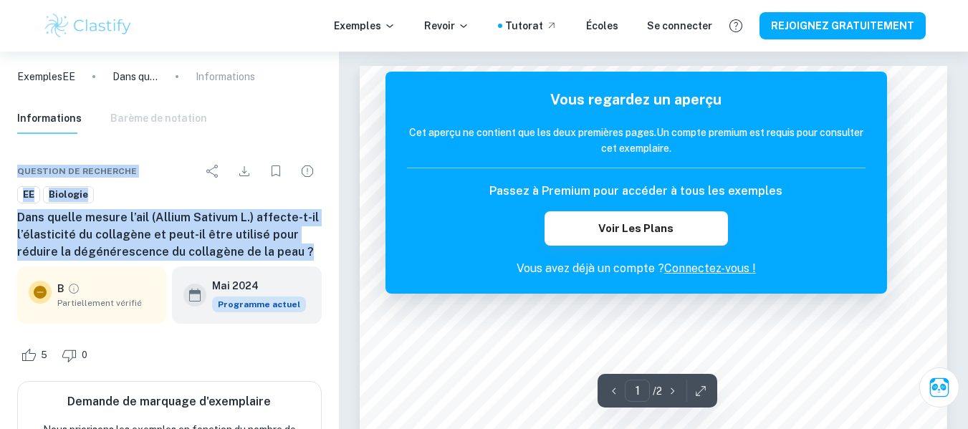
drag, startPoint x: 19, startPoint y: 168, endPoint x: 309, endPoint y: 254, distance: 301.8
click at [309, 254] on div "Question de recherche EE Biologie Dans quelle mesure l’ail (Allium Sativum L.) …" at bounding box center [169, 347] width 339 height 414
copy div "Question de recherche EE Biologie Dans quelle mesure l’ail (Allium Sativum L.) …"
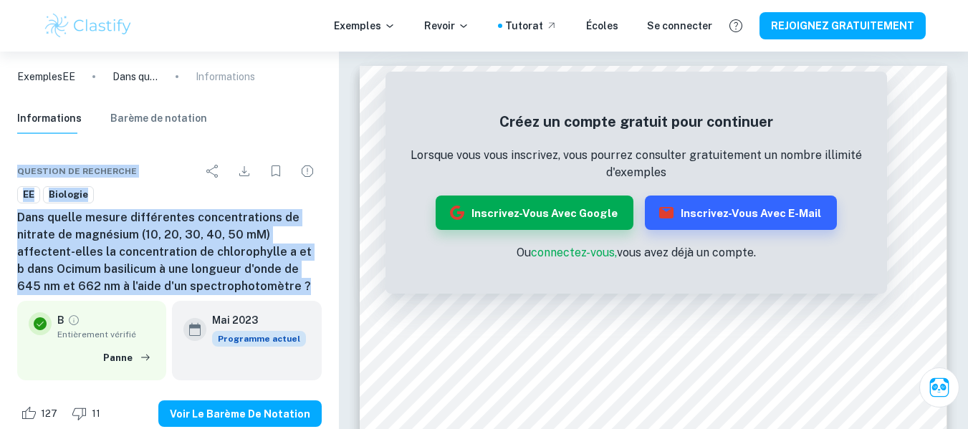
drag, startPoint x: 19, startPoint y: 167, endPoint x: 244, endPoint y: 282, distance: 252.9
copy div "Question de recherche EE Biologie Dans quelle mesure différentes concentrations…"
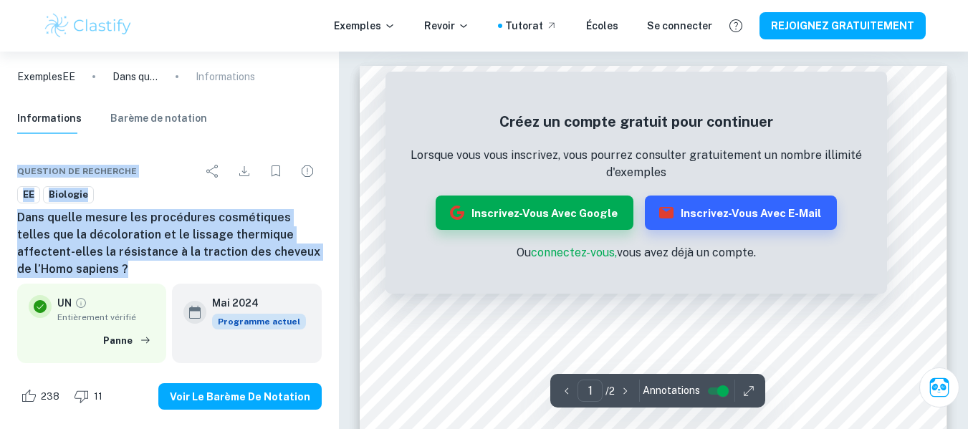
drag, startPoint x: 19, startPoint y: 171, endPoint x: 93, endPoint y: 263, distance: 118.8
copy div "Question de recherche EE Biologie Dans quelle mesure les procédures cosmétiques…"
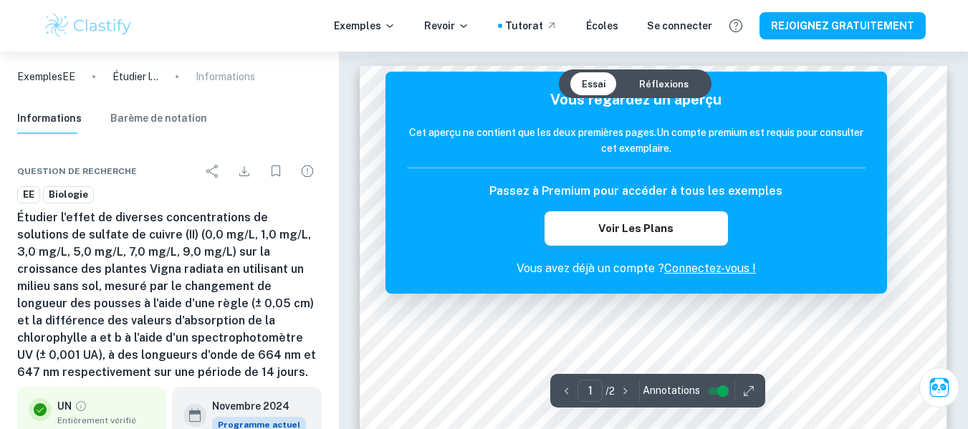
click at [21, 166] on font "Question de recherche" at bounding box center [77, 171] width 120 height 10
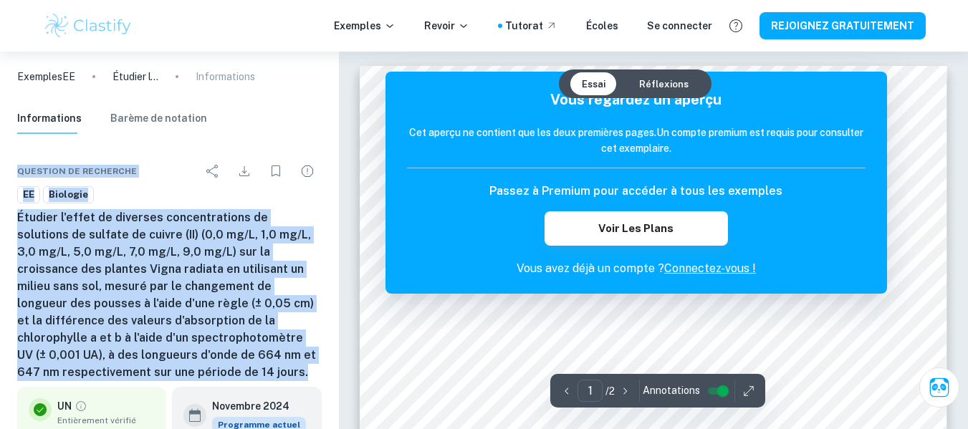
drag, startPoint x: 19, startPoint y: 171, endPoint x: 125, endPoint y: 367, distance: 223.5
copy div "Question de recherche EE Biologie Étudier l'effet de diverses concentrations de…"
